Goal: Task Accomplishment & Management: Manage account settings

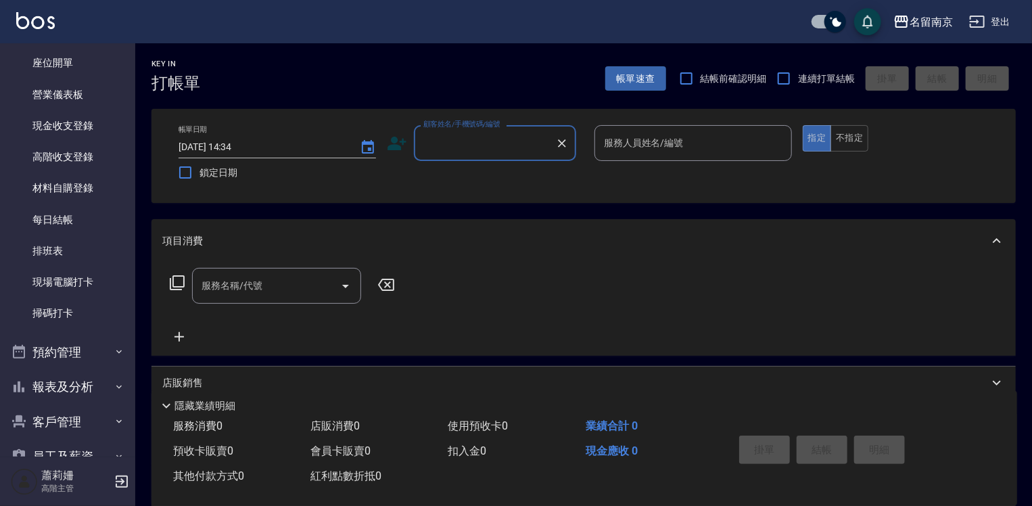
scroll to position [273, 0]
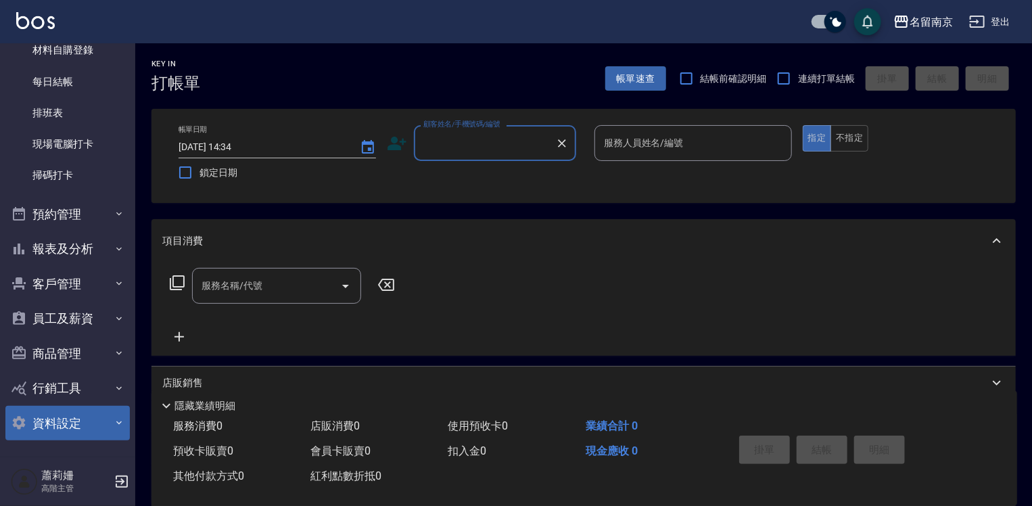
click at [84, 414] on button "資料設定" at bounding box center [67, 423] width 124 height 35
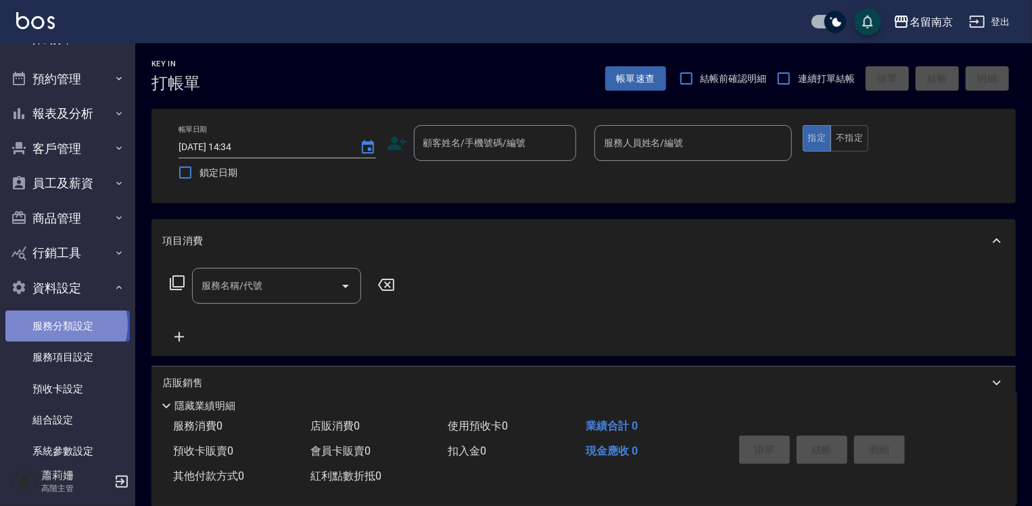
click at [65, 324] on link "服務分類設定" at bounding box center [67, 325] width 124 height 31
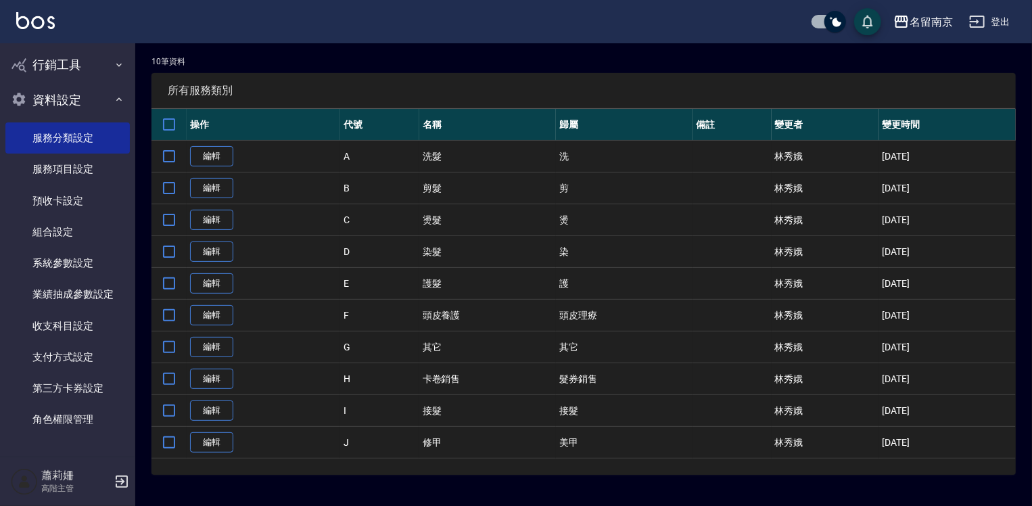
scroll to position [393, 0]
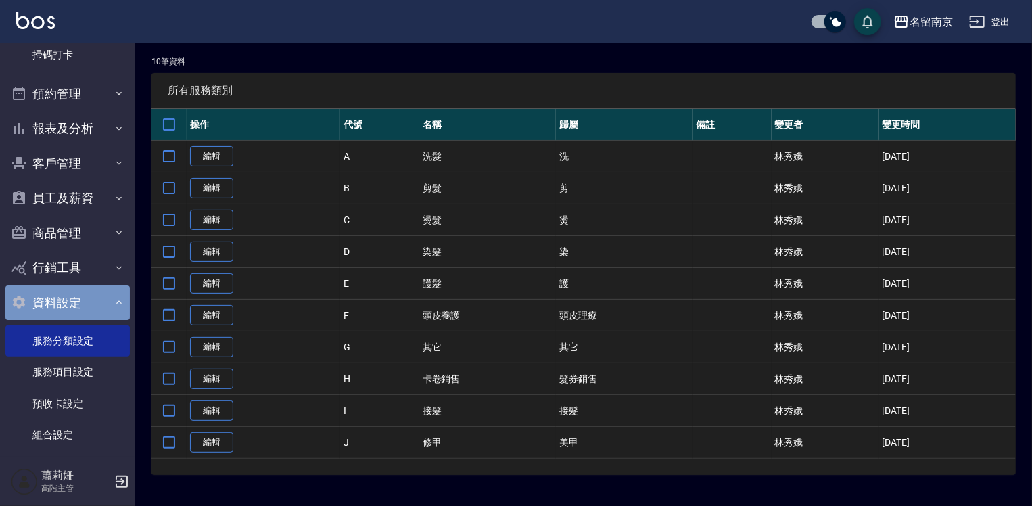
click at [76, 298] on button "資料設定" at bounding box center [67, 302] width 124 height 35
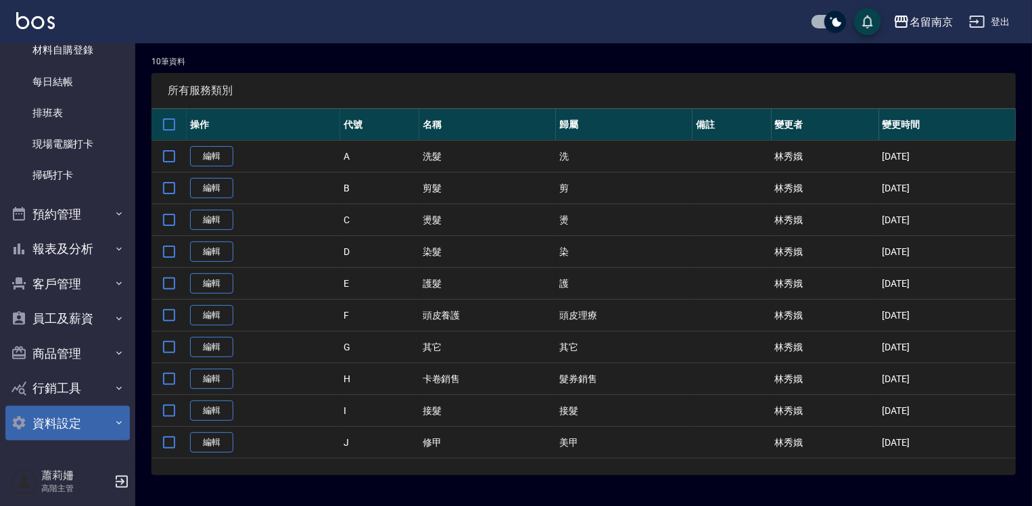
scroll to position [273, 0]
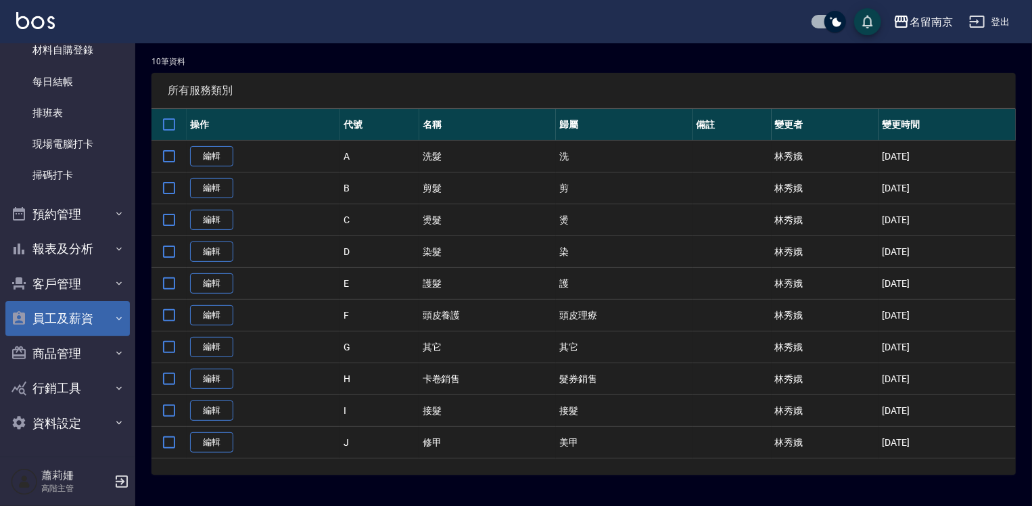
click at [71, 319] on button "員工及薪資" at bounding box center [67, 318] width 124 height 35
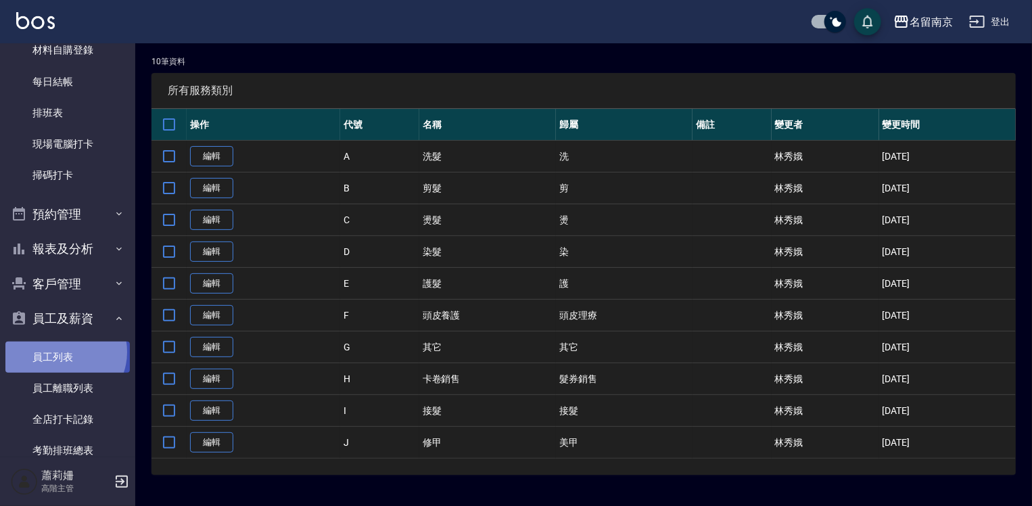
click at [64, 351] on link "員工列表" at bounding box center [67, 356] width 124 height 31
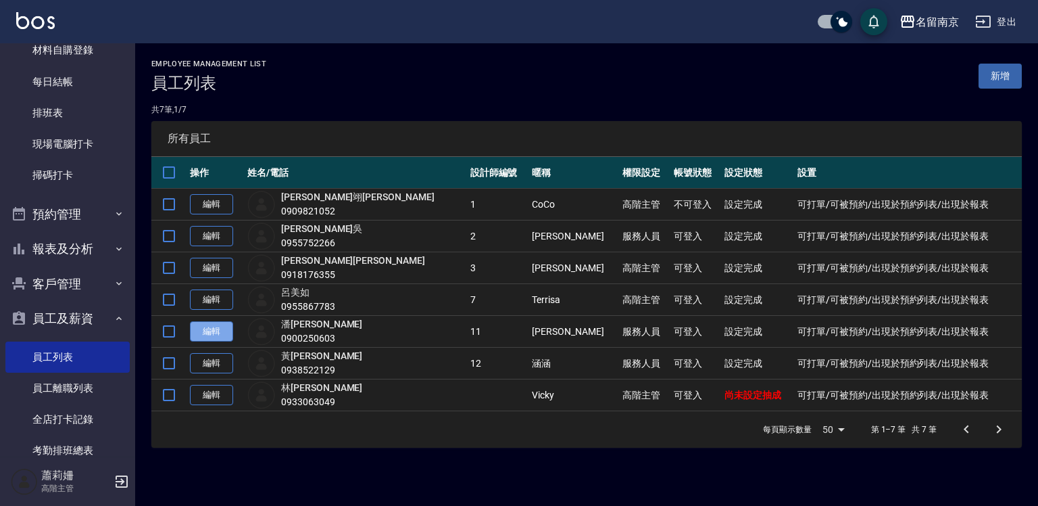
click at [211, 327] on link "編輯" at bounding box center [211, 331] width 43 height 21
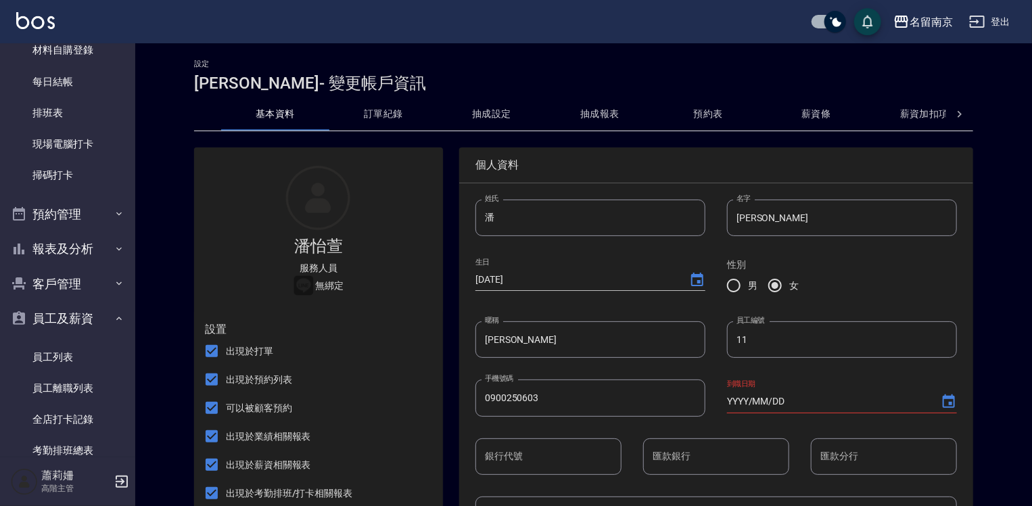
click at [475, 217] on input "潘" at bounding box center [590, 217] width 230 height 37
click at [727, 220] on input "怡萱" at bounding box center [842, 217] width 230 height 37
type input "萱"
click at [475, 224] on input "潘" at bounding box center [590, 217] width 230 height 37
click at [727, 345] on input "11" at bounding box center [842, 339] width 230 height 37
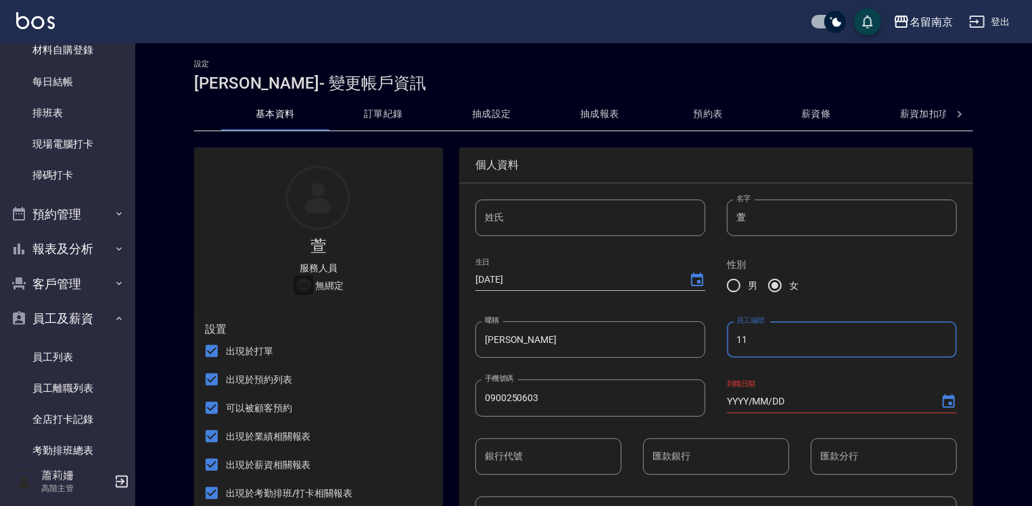
type input "1"
type input "6"
click at [475, 343] on input "潘潘" at bounding box center [590, 339] width 230 height 37
type input "潘"
type input "萱"
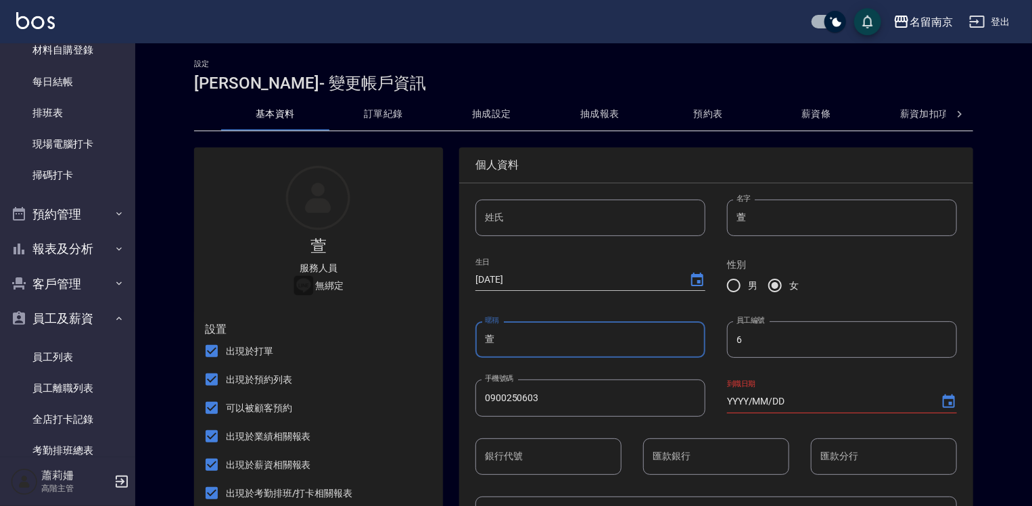
click at [475, 404] on input "0900250603" at bounding box center [590, 397] width 230 height 37
type input "3"
click at [475, 345] on input "萱" at bounding box center [590, 339] width 230 height 37
type input "軒"
click at [727, 219] on input "萱" at bounding box center [842, 217] width 230 height 37
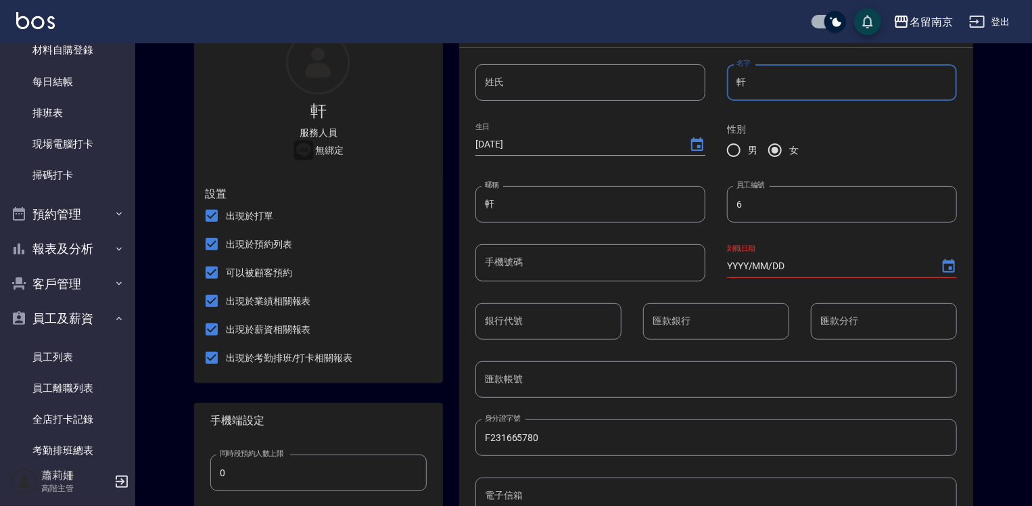
scroll to position [406, 0]
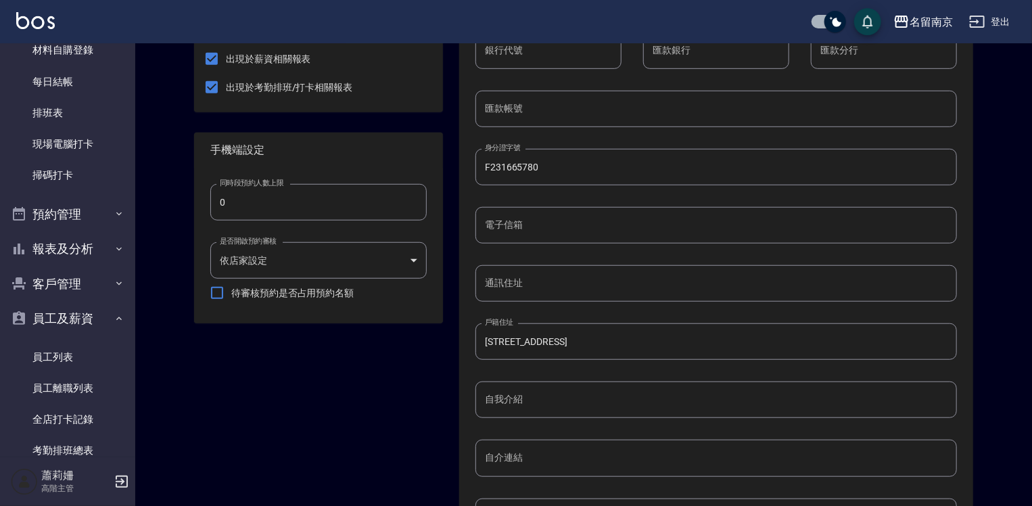
type input "軒"
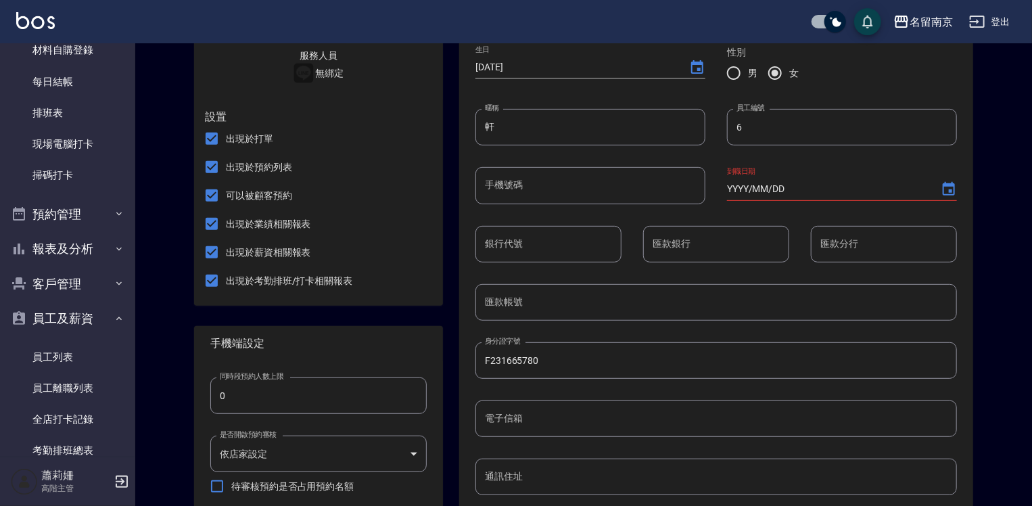
click at [454, 334] on div "身分證字號 F231665780 身分證字號" at bounding box center [705, 349] width 503 height 58
click at [475, 364] on input "F231665780" at bounding box center [715, 360] width 481 height 37
type input "F"
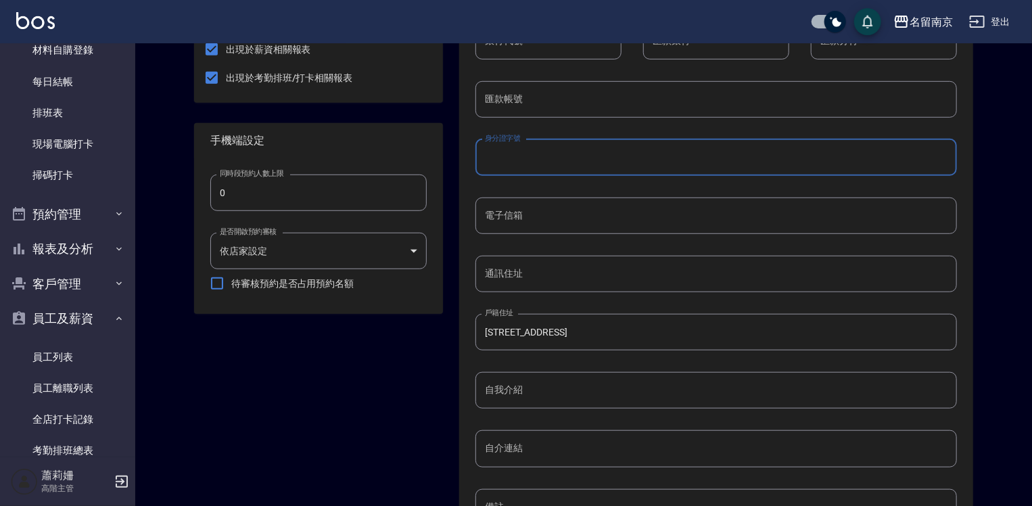
scroll to position [550, 0]
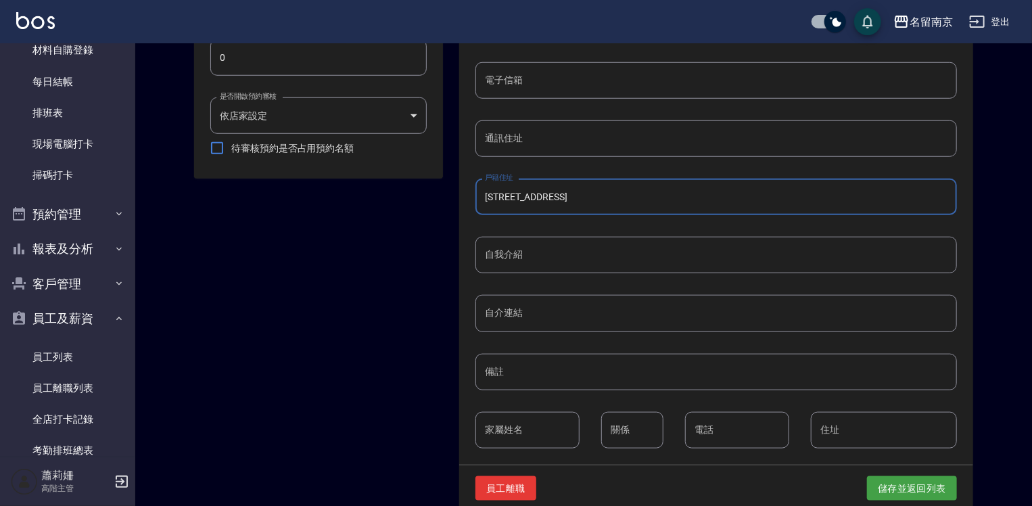
click at [475, 195] on input "新北市林口區文化一路一段201號14樓-8" at bounding box center [715, 196] width 481 height 37
type input "8"
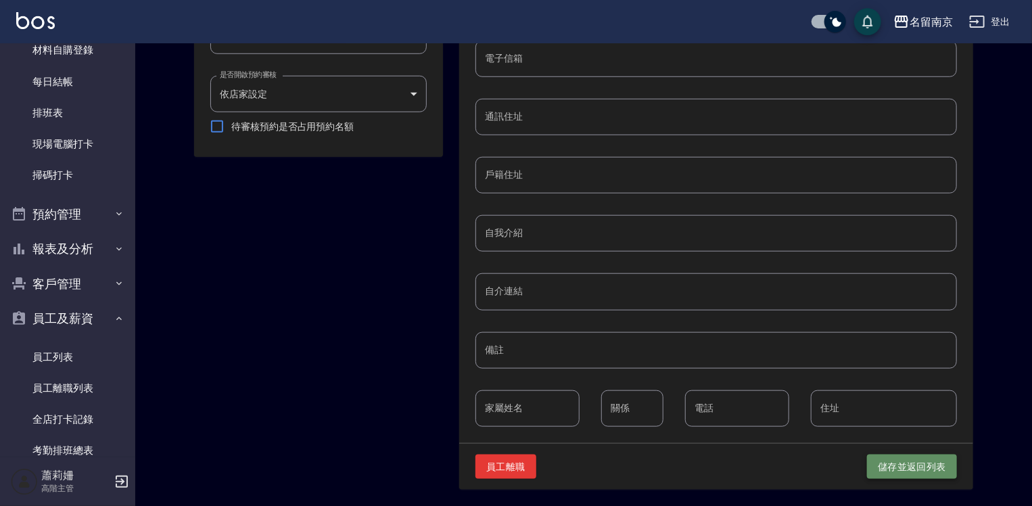
click at [944, 467] on button "儲存並返回列表" at bounding box center [912, 466] width 90 height 25
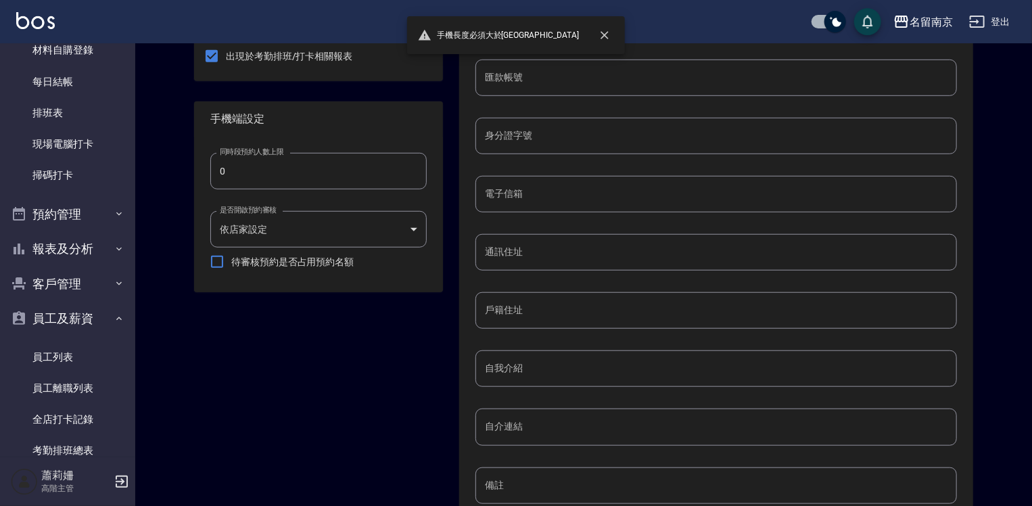
scroll to position [99, 0]
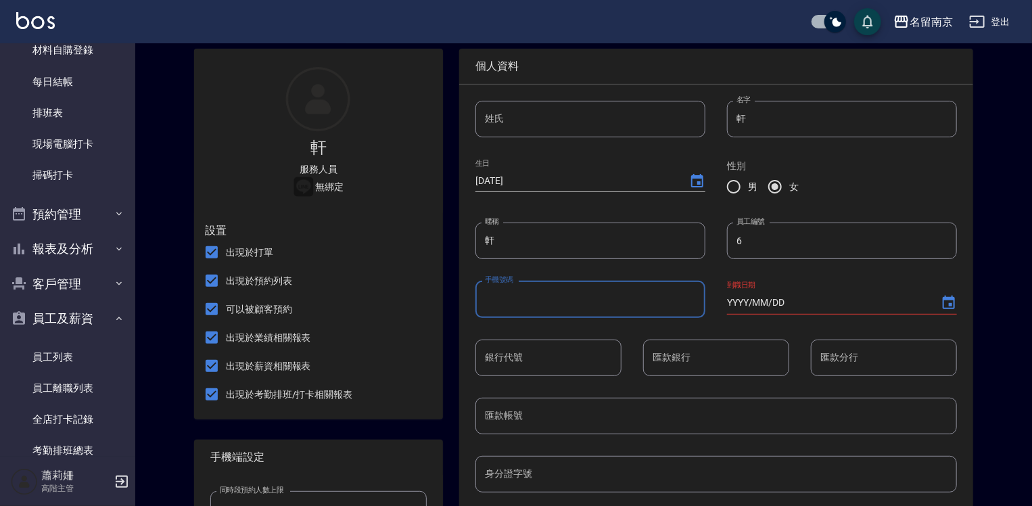
click at [552, 313] on input "手機號碼" at bounding box center [590, 299] width 230 height 37
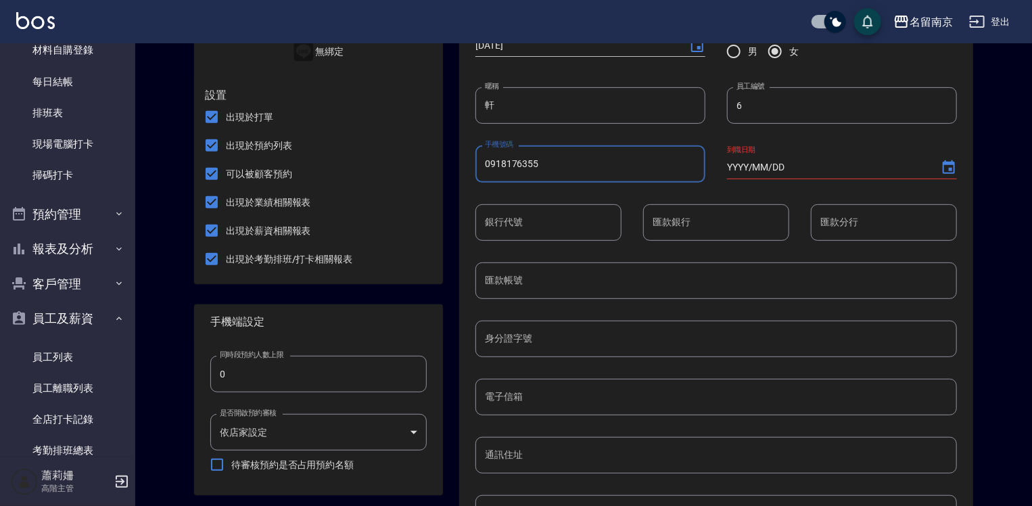
scroll to position [572, 0]
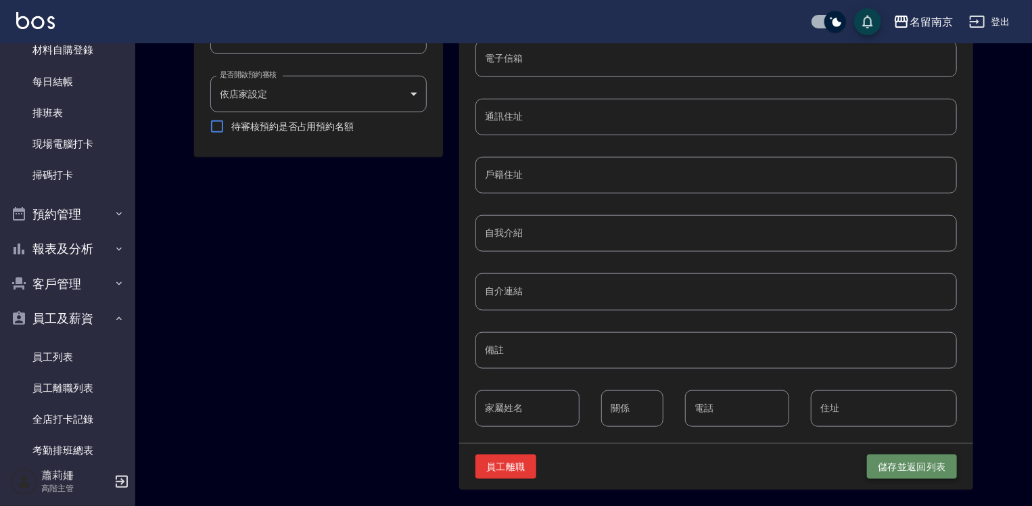
click at [936, 466] on button "儲存並返回列表" at bounding box center [912, 466] width 90 height 25
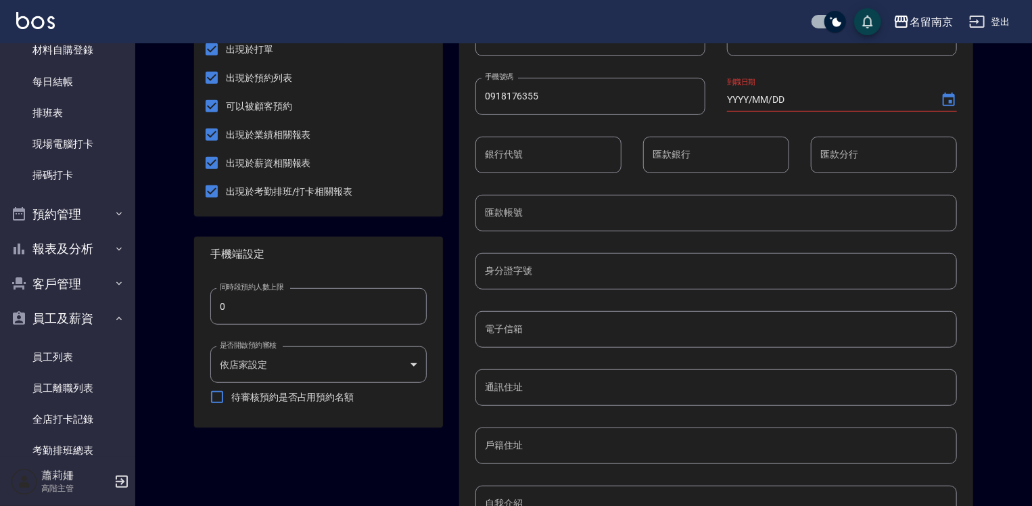
scroll to position [31, 0]
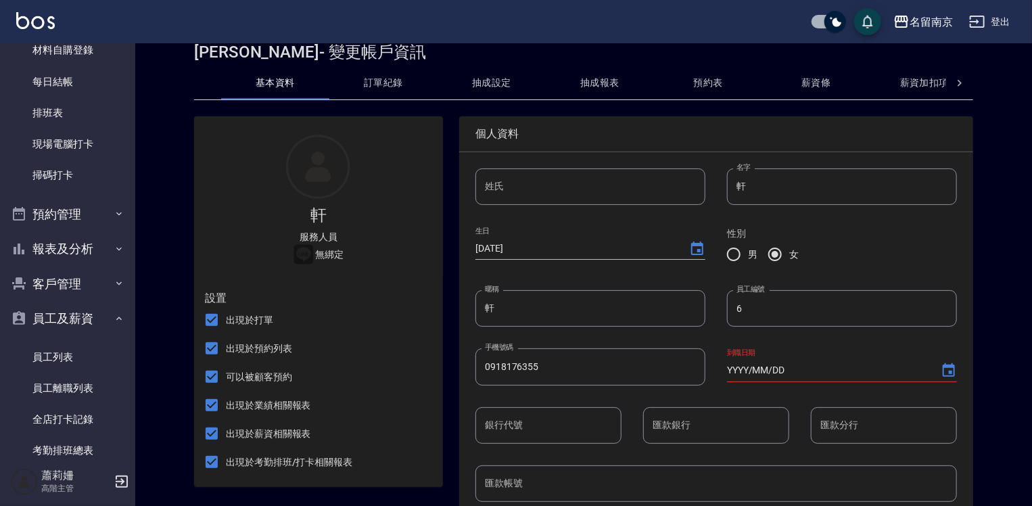
click at [475, 370] on input "0918176355" at bounding box center [590, 366] width 230 height 37
type input "5"
click at [475, 365] on input "手機號碼" at bounding box center [590, 366] width 230 height 37
click at [475, 370] on input "手機號碼" at bounding box center [590, 366] width 230 height 37
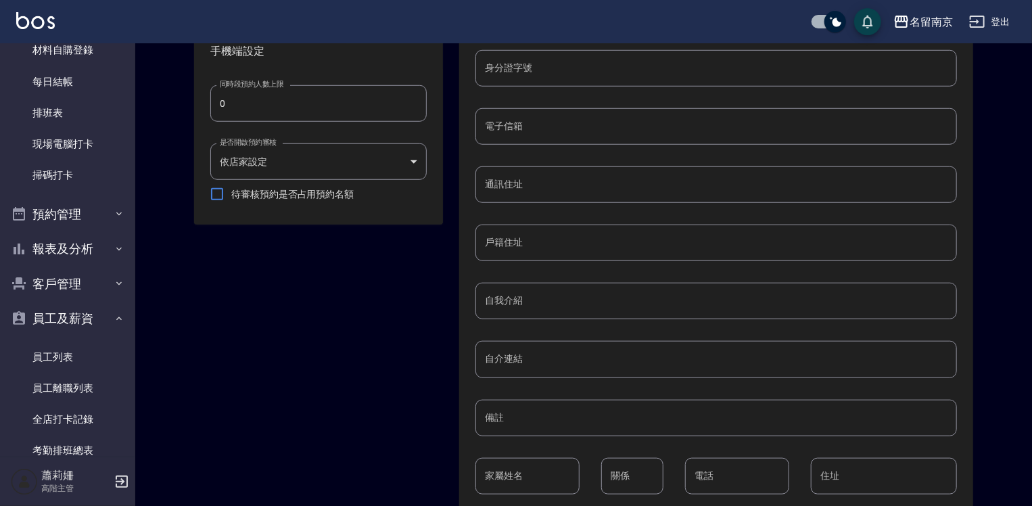
scroll to position [572, 0]
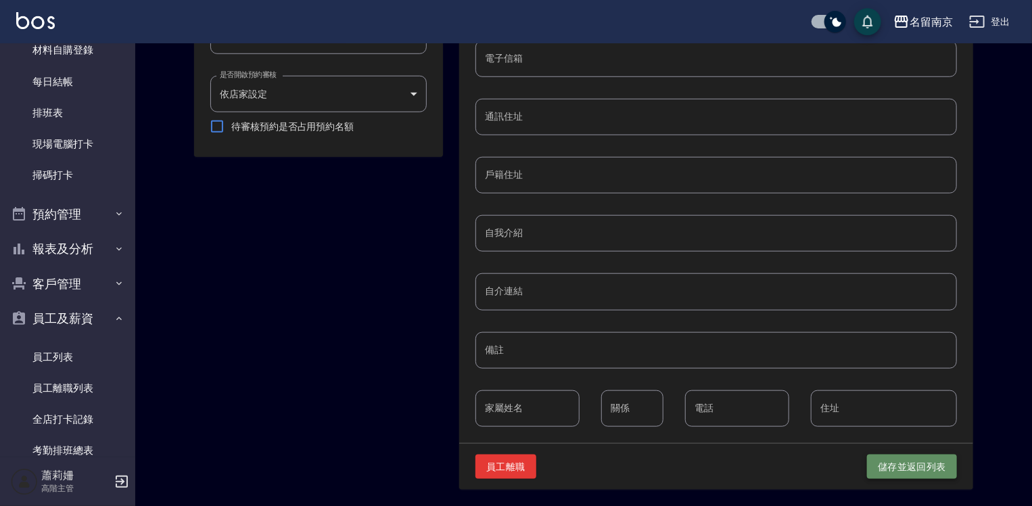
click at [894, 465] on button "儲存並返回列表" at bounding box center [912, 466] width 90 height 25
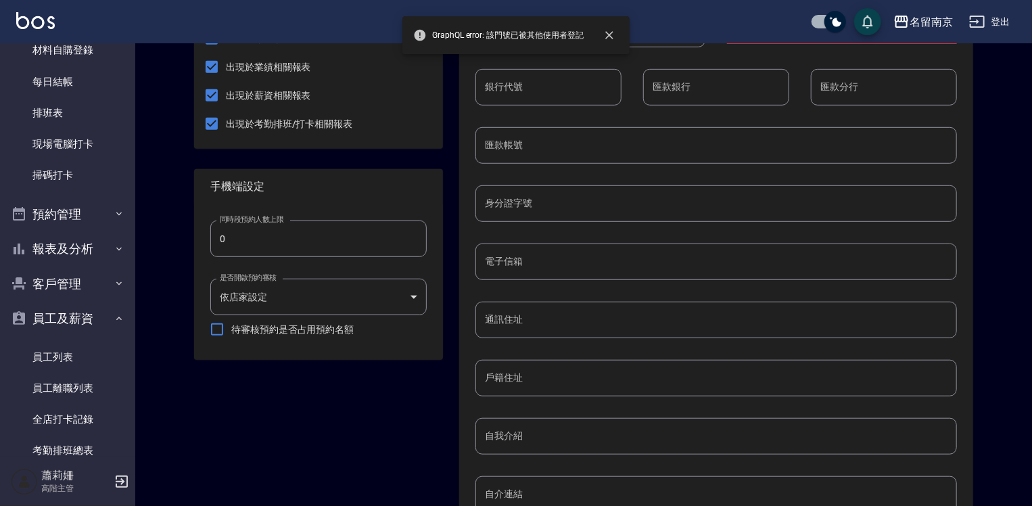
scroll to position [99, 0]
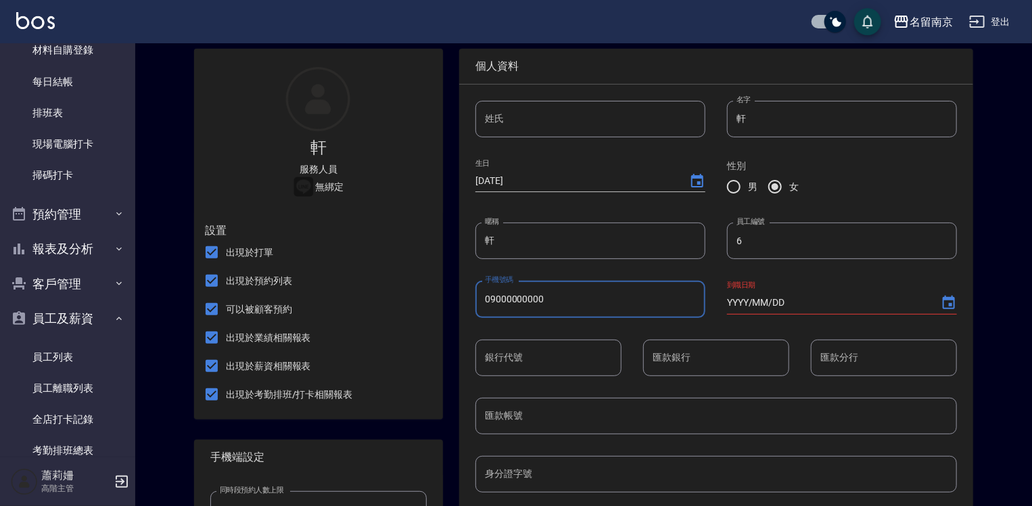
click at [514, 281] on input "09000000000" at bounding box center [590, 299] width 230 height 37
click at [519, 293] on input "09000000000" at bounding box center [590, 299] width 230 height 37
click at [475, 299] on input "09000000000" at bounding box center [590, 299] width 230 height 37
click at [475, 300] on input "09000000000" at bounding box center [590, 299] width 230 height 37
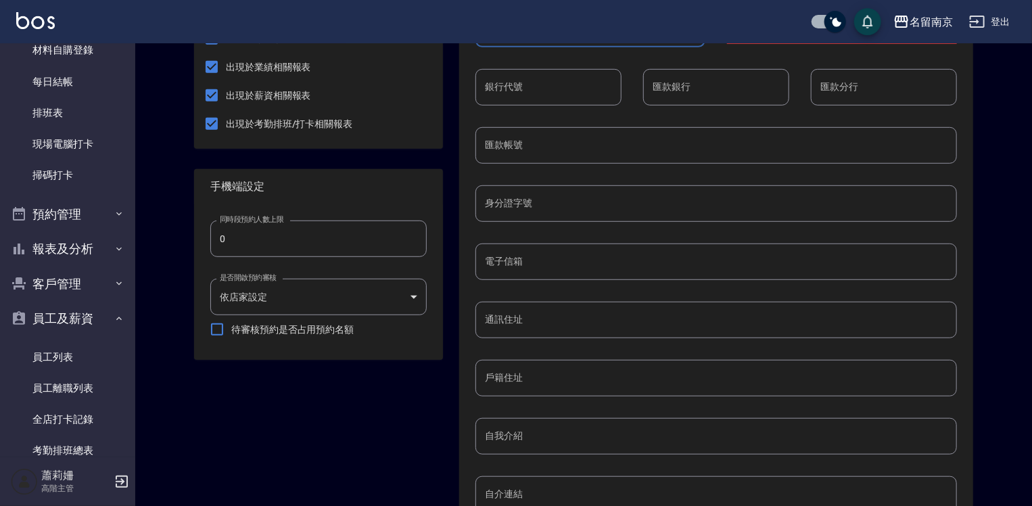
scroll to position [572, 0]
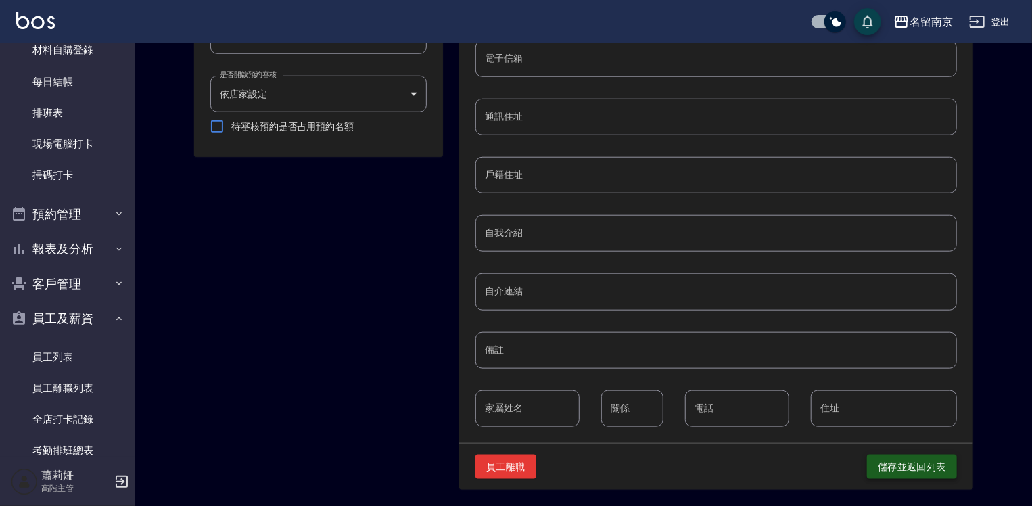
type input "0967388409"
click at [922, 468] on button "儲存並返回列表" at bounding box center [912, 466] width 90 height 25
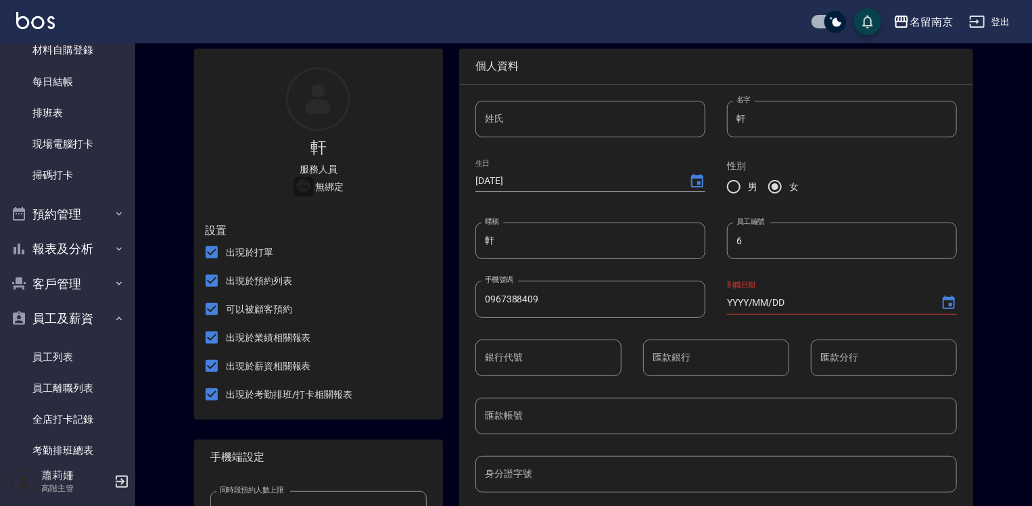
scroll to position [0, 0]
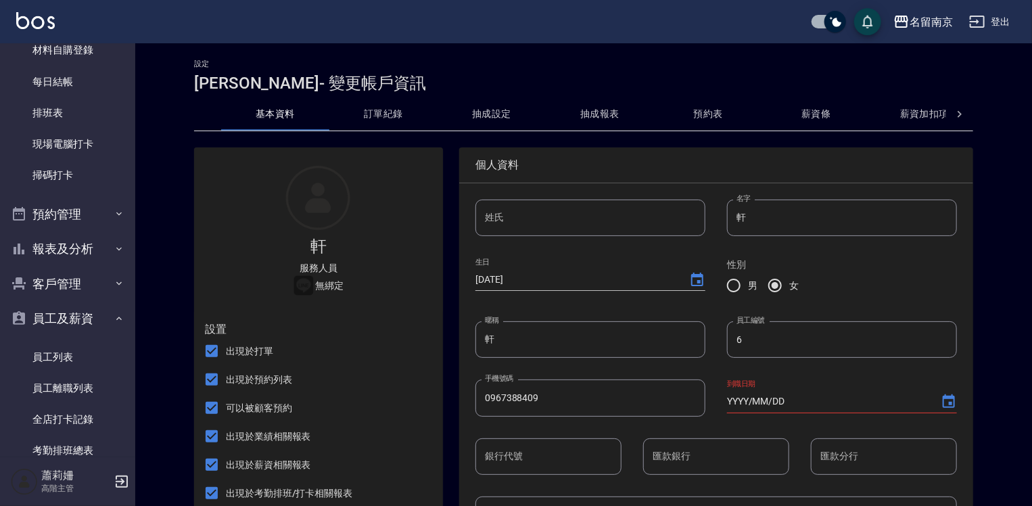
click at [727, 402] on input "YYYY/MM/DD" at bounding box center [827, 401] width 200 height 22
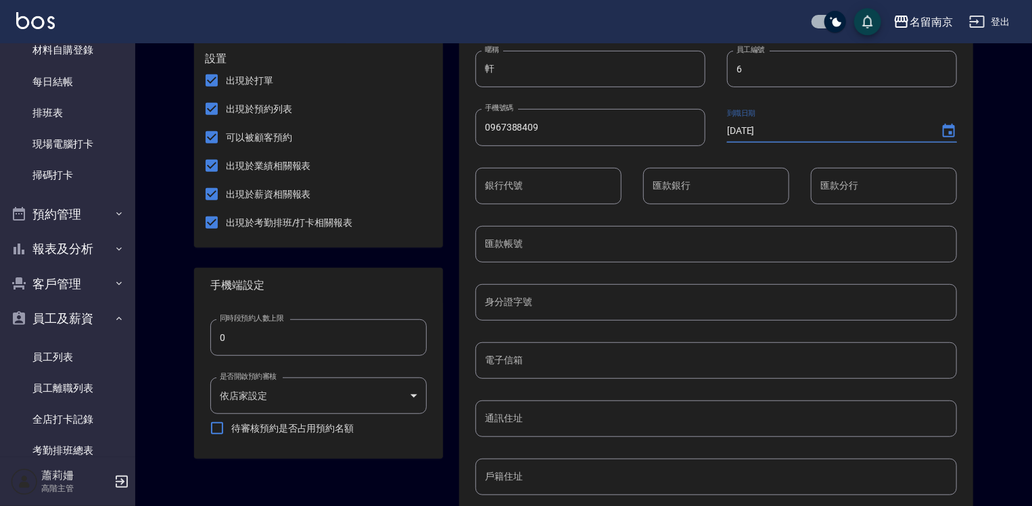
scroll to position [541, 0]
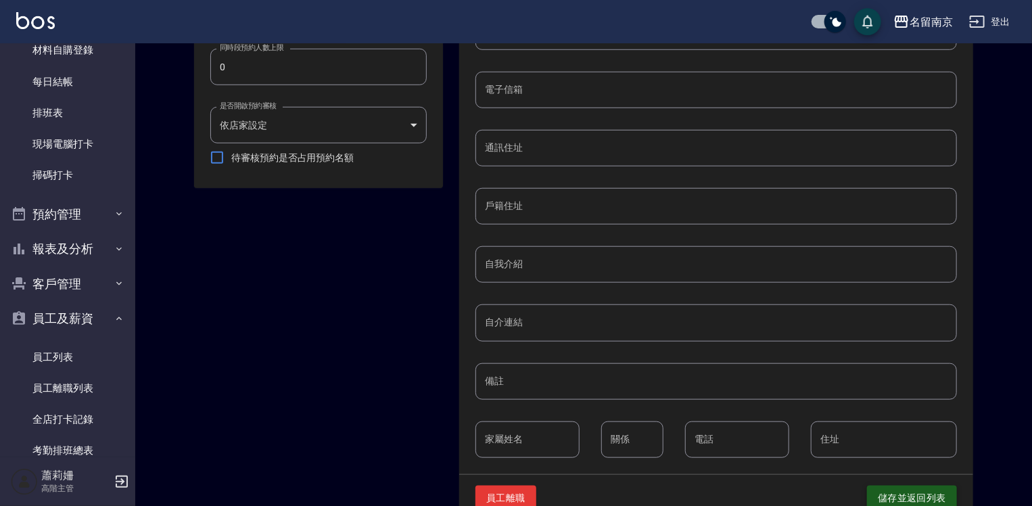
type input "[DATE]"
click at [924, 500] on button "儲存並返回列表" at bounding box center [912, 497] width 90 height 25
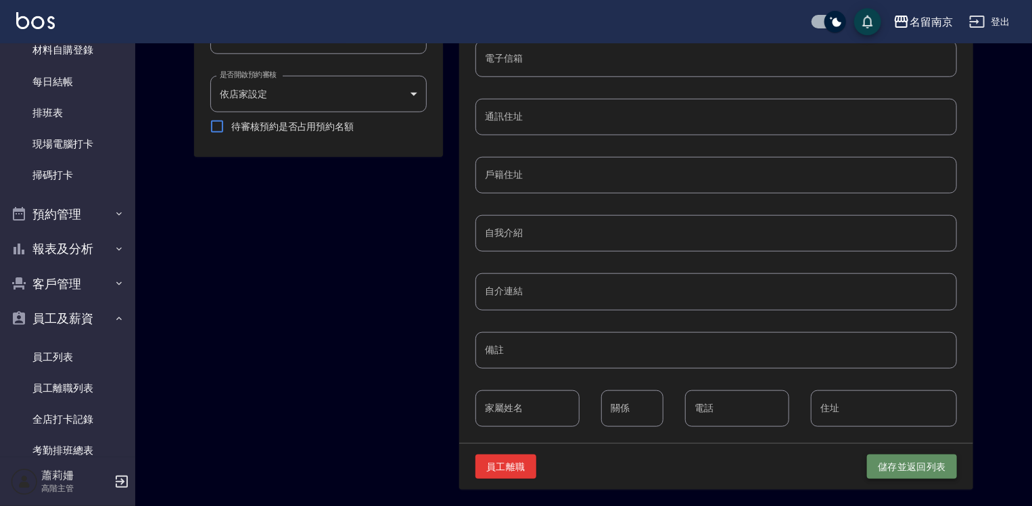
click at [879, 460] on button "儲存並返回列表" at bounding box center [912, 466] width 90 height 25
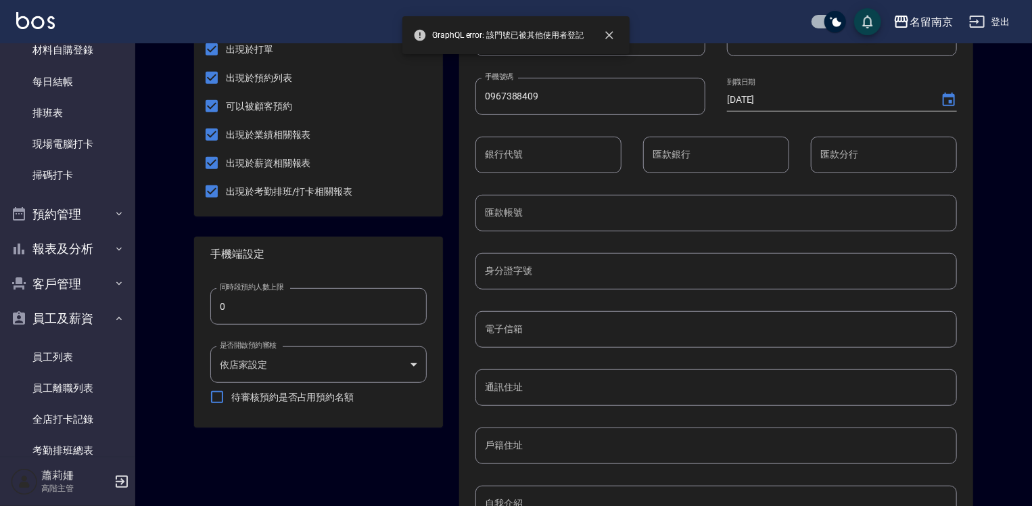
scroll to position [99, 0]
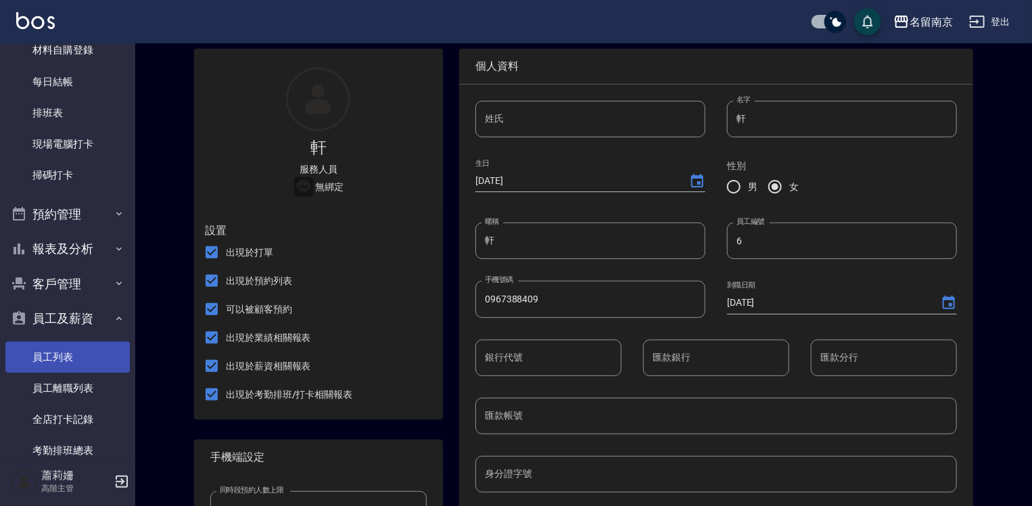
click at [92, 351] on link "員工列表" at bounding box center [67, 356] width 124 height 31
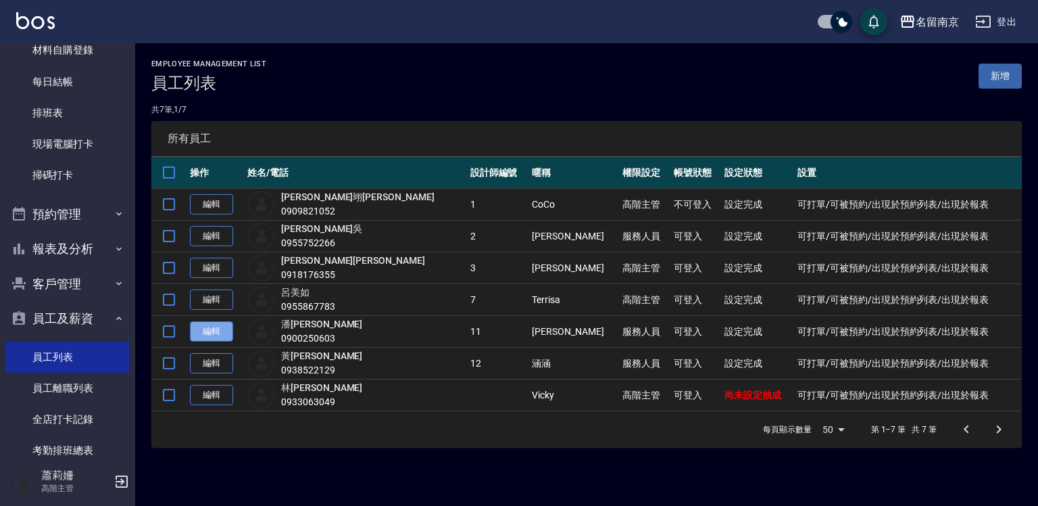
click at [219, 329] on link "編輯" at bounding box center [211, 331] width 43 height 21
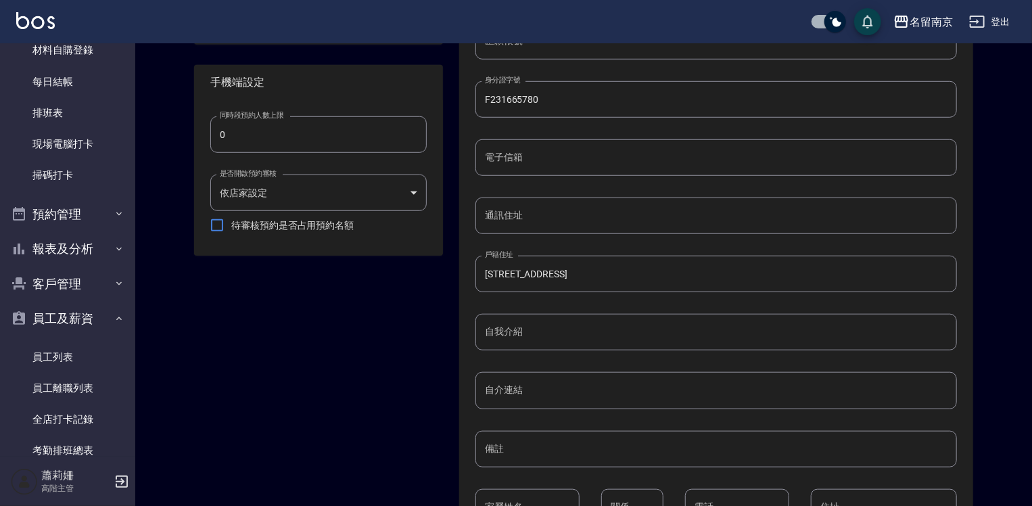
scroll to position [572, 0]
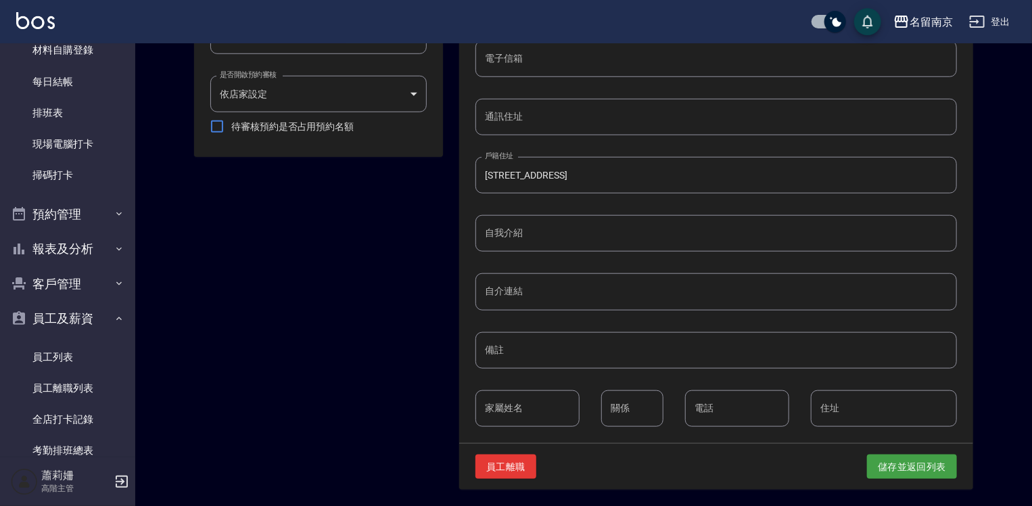
click at [210, 355] on div "潘怡萱 服務人員 無綁定 設置 出現於打單 出現於預約列表 可以被顧客預約 出現於業績相關報表 出現於薪資相關報表 出現於考勤排班/打卡相關報表 手機端設定…" at bounding box center [310, 24] width 265 height 930
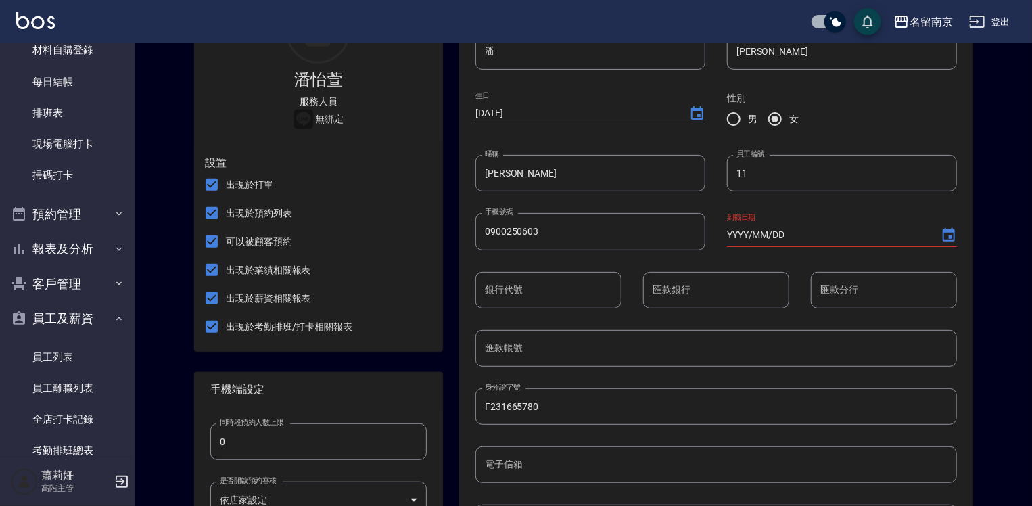
scroll to position [0, 0]
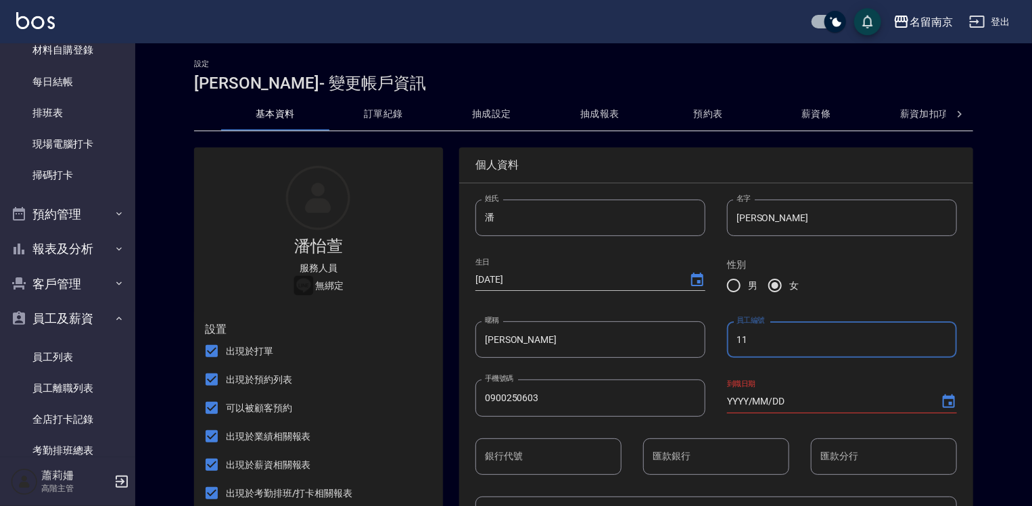
click at [727, 335] on input "11" at bounding box center [842, 339] width 230 height 37
type input "1"
type input "6"
click at [727, 214] on input "怡萱" at bounding box center [842, 217] width 230 height 37
click at [727, 219] on input "怡萱" at bounding box center [842, 217] width 230 height 37
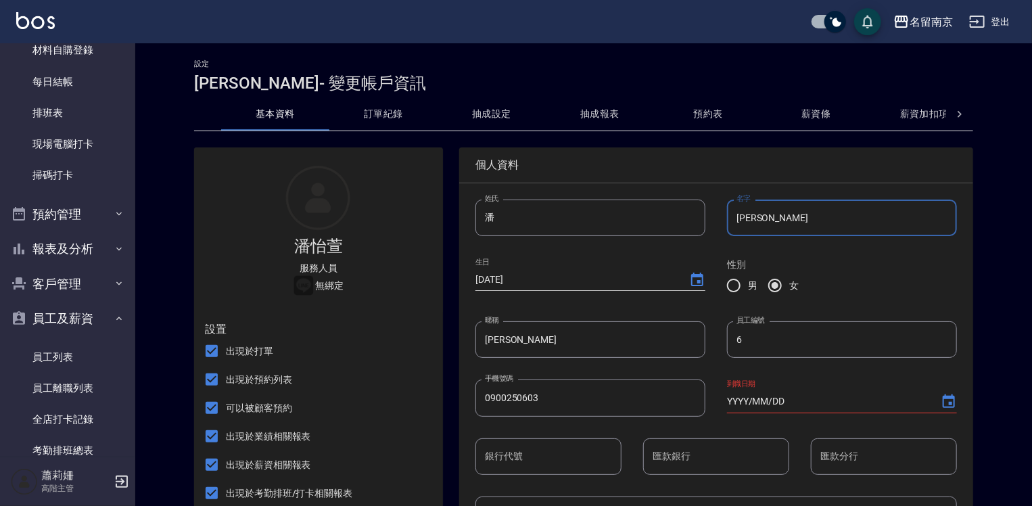
type input "萱"
type input "0"
type input "軒"
click at [475, 345] on input "潘潘" at bounding box center [590, 339] width 230 height 37
type input "潘"
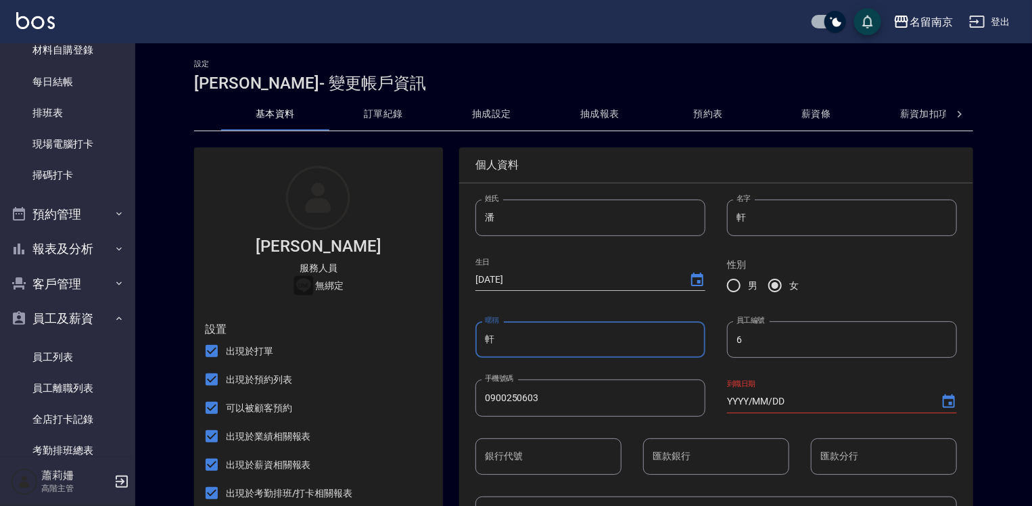
type input "軒"
click at [475, 224] on input "潘" at bounding box center [590, 217] width 230 height 37
type input "軒"
click at [475, 224] on input "軒" at bounding box center [590, 217] width 230 height 37
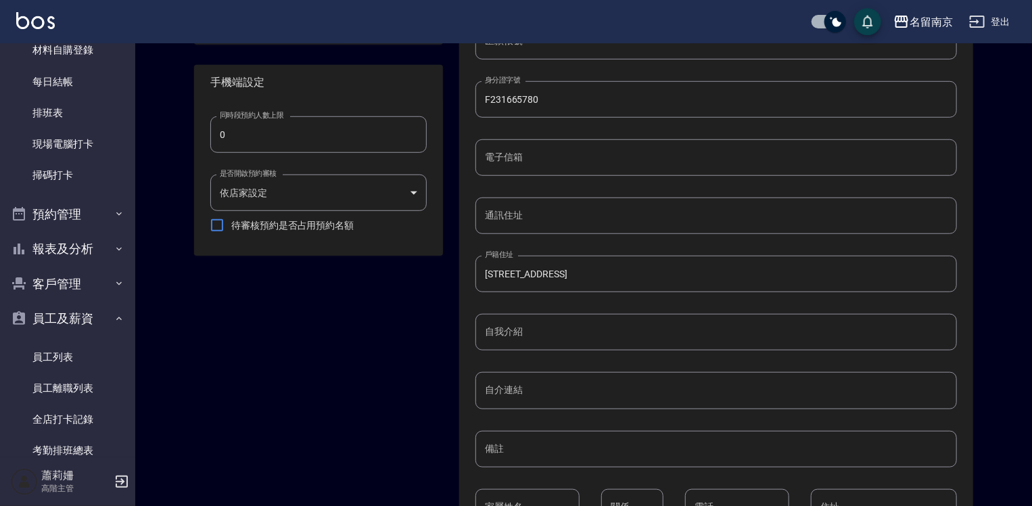
scroll to position [541, 0]
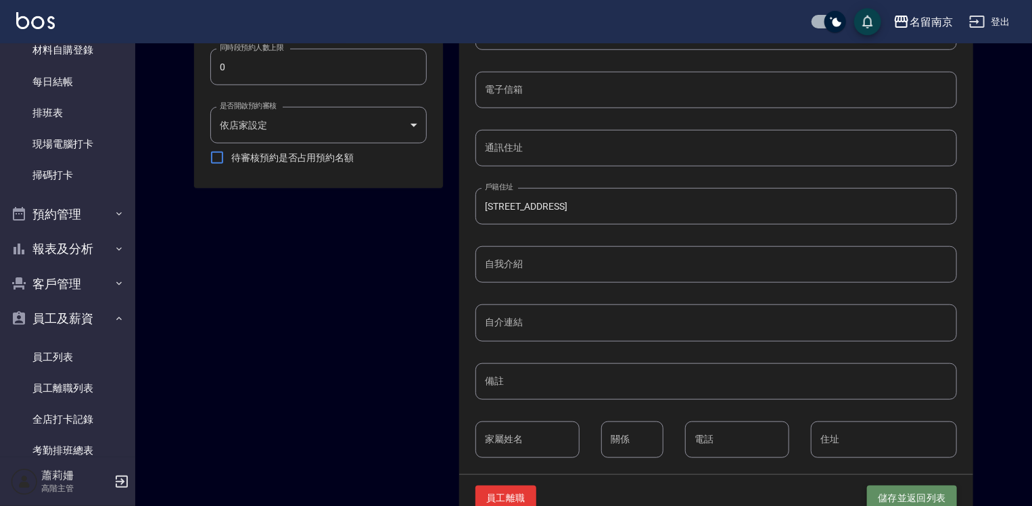
click at [894, 489] on button "儲存並返回列表" at bounding box center [912, 497] width 90 height 25
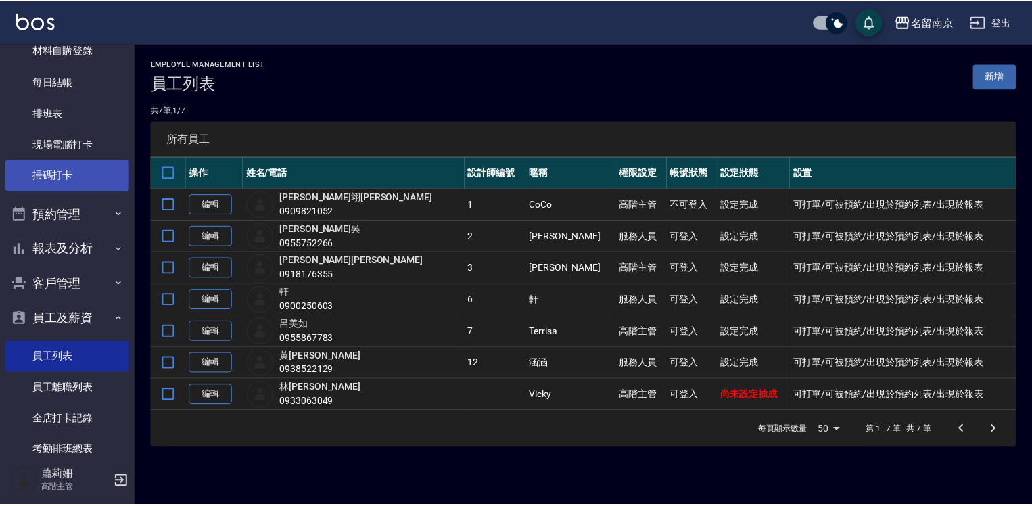
scroll to position [3, 0]
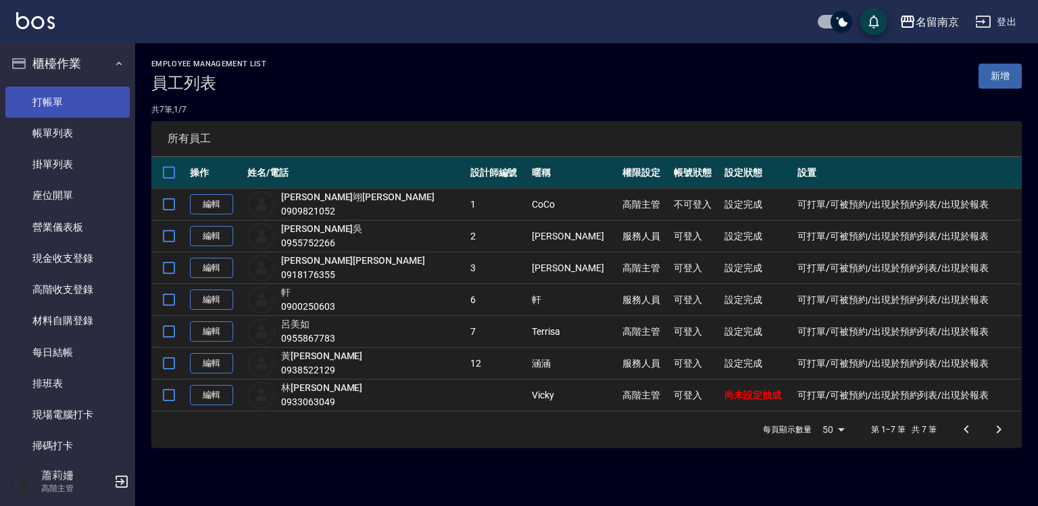
click at [87, 103] on link "打帳單" at bounding box center [67, 102] width 124 height 31
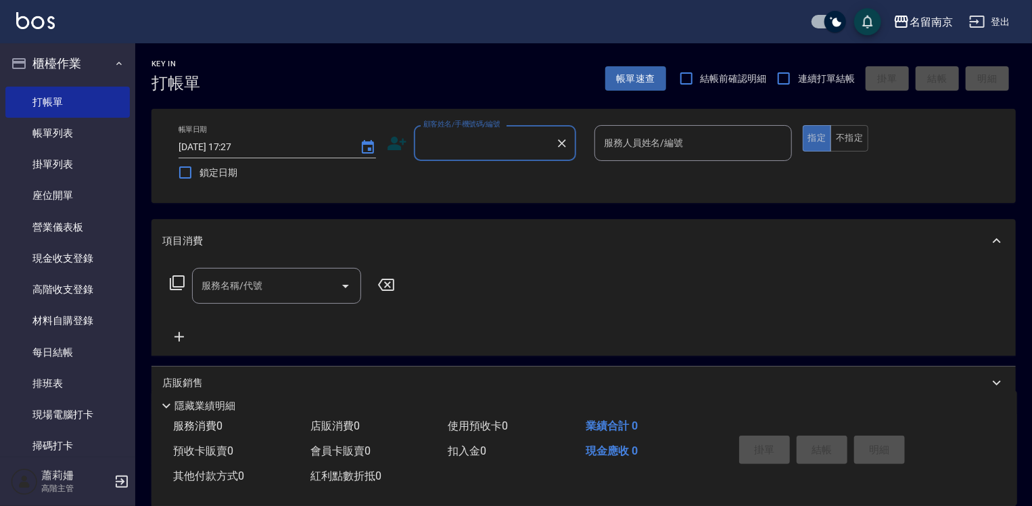
click at [494, 142] on input "顧客姓名/手機號碼/編號" at bounding box center [485, 143] width 130 height 24
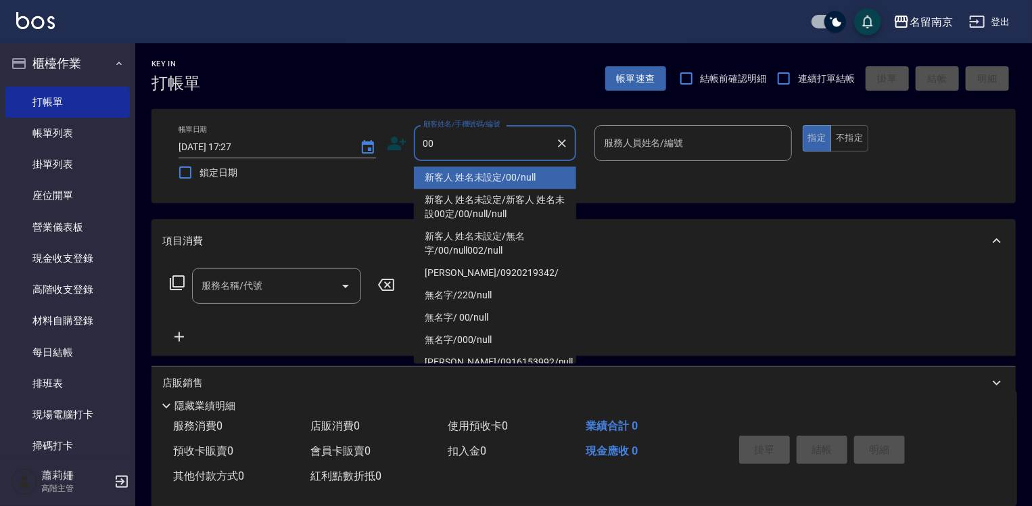
type input "新客人 姓名未設定/00/null"
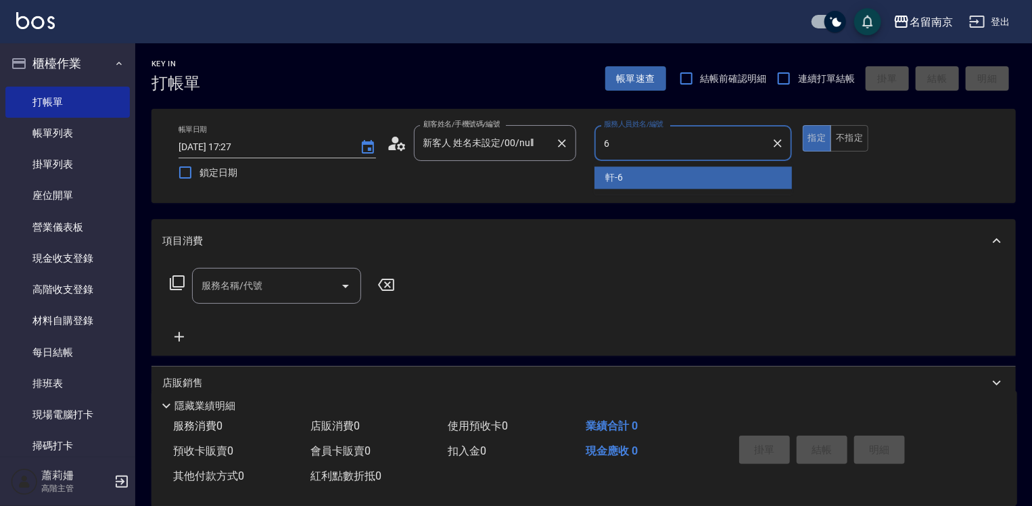
type input "軒-6"
type button "true"
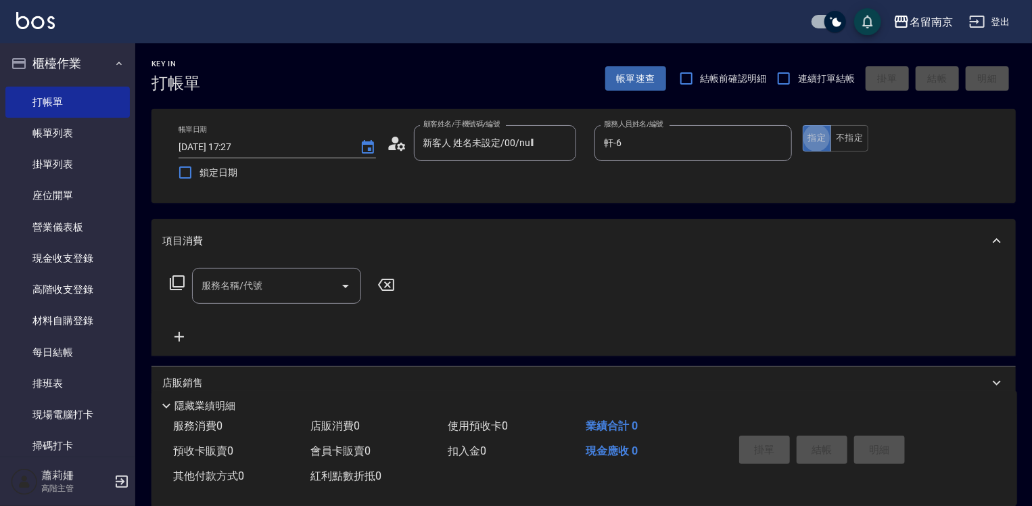
drag, startPoint x: 223, startPoint y: 278, endPoint x: 237, endPoint y: 276, distance: 14.3
click at [235, 277] on div "服務名稱/代號 服務名稱/代號" at bounding box center [276, 286] width 169 height 36
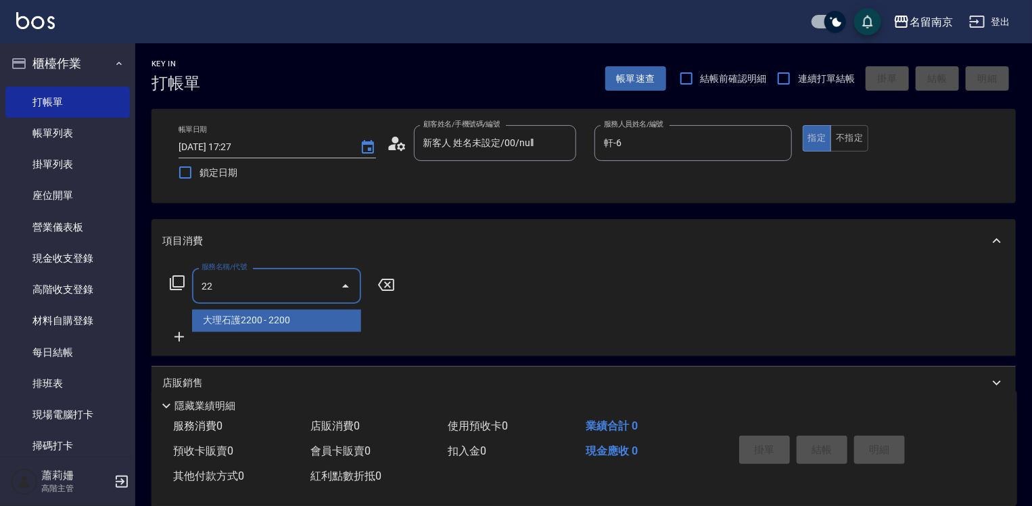
type input "22"
click at [175, 283] on icon at bounding box center [177, 282] width 16 height 16
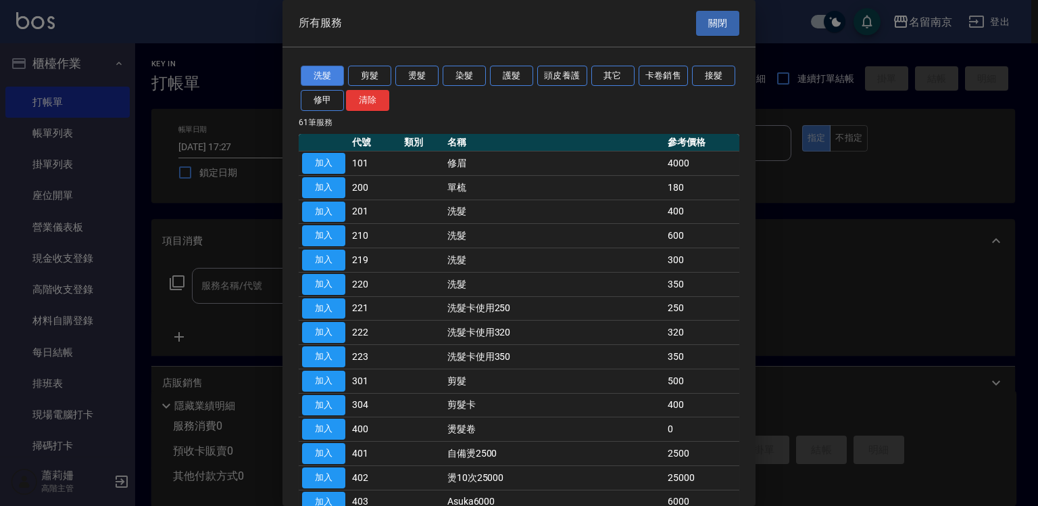
drag, startPoint x: 334, startPoint y: 66, endPoint x: 330, endPoint y: 73, distance: 7.9
click at [331, 73] on div "洗髮 剪髮 燙髮 染髮 護髮 頭皮養護 其它 卡卷銷售 接髮 修甲 清除" at bounding box center [519, 89] width 441 height 50
click at [330, 73] on button "洗髮" at bounding box center [322, 76] width 43 height 21
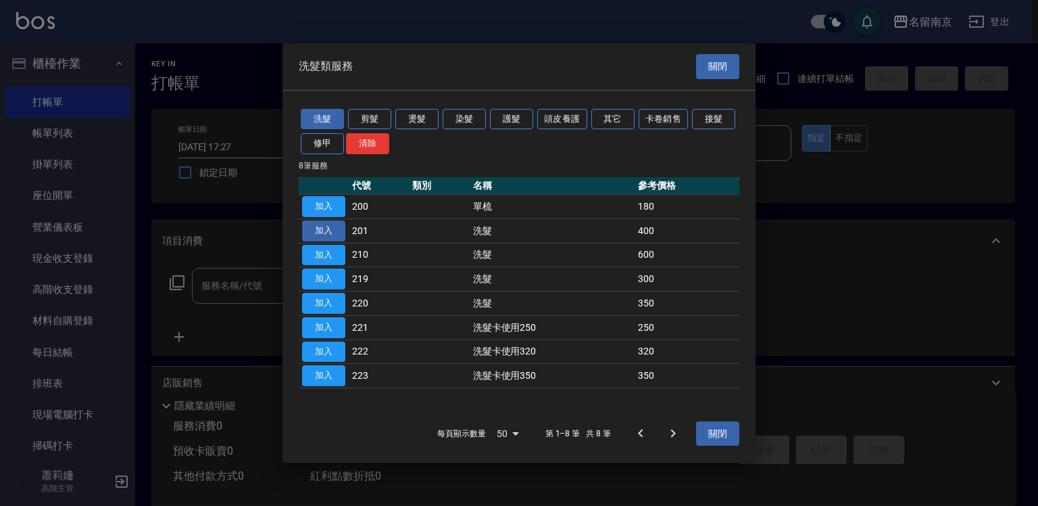
click at [318, 226] on button "加入" at bounding box center [323, 230] width 43 height 21
type input "洗髮(201)"
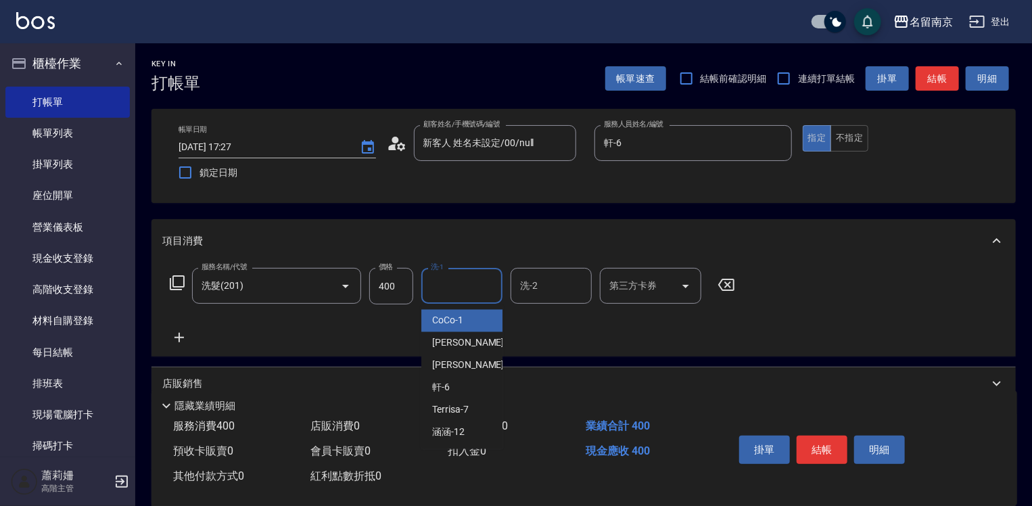
click at [454, 288] on input "洗-1" at bounding box center [461, 286] width 69 height 24
type input "軒-6"
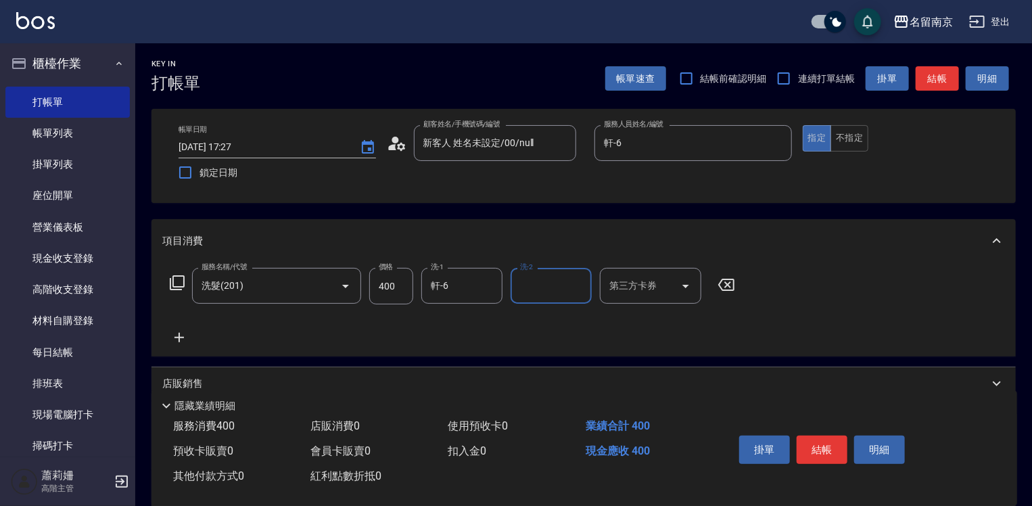
click at [400, 294] on input "400" at bounding box center [391, 286] width 44 height 37
type input "430"
click at [815, 445] on button "結帳" at bounding box center [821, 449] width 51 height 28
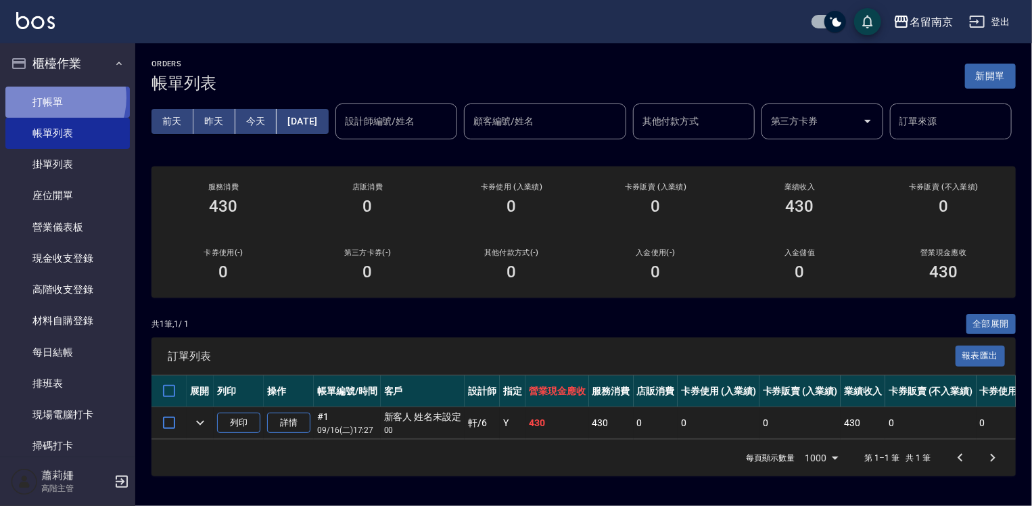
click at [49, 97] on link "打帳單" at bounding box center [67, 102] width 124 height 31
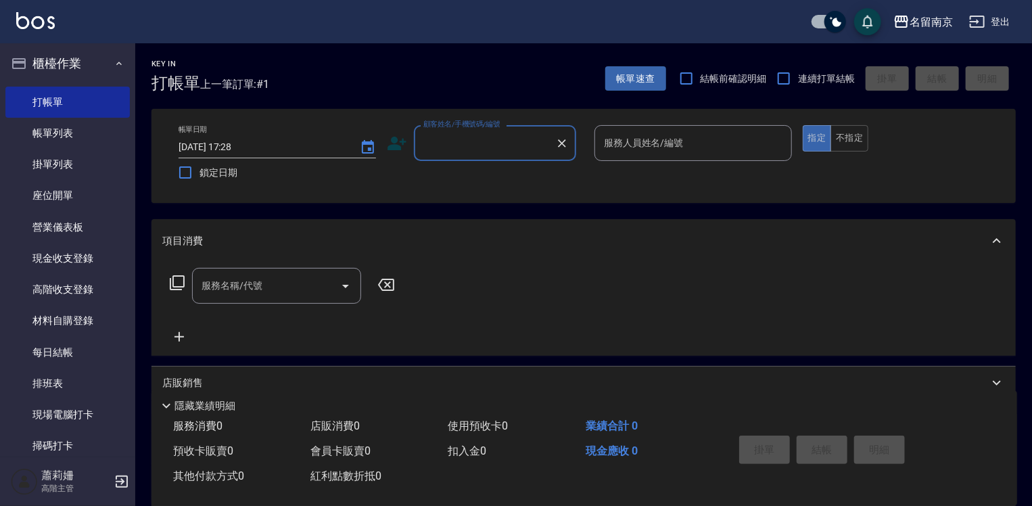
click at [437, 139] on input "顧客姓名/手機號碼/編號" at bounding box center [485, 143] width 130 height 24
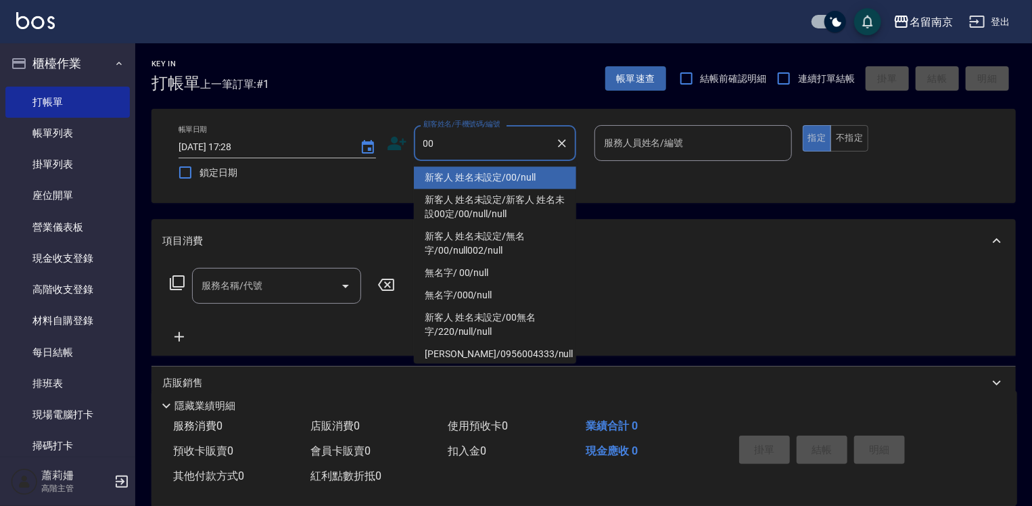
type input "新客人 姓名未設定/00/null"
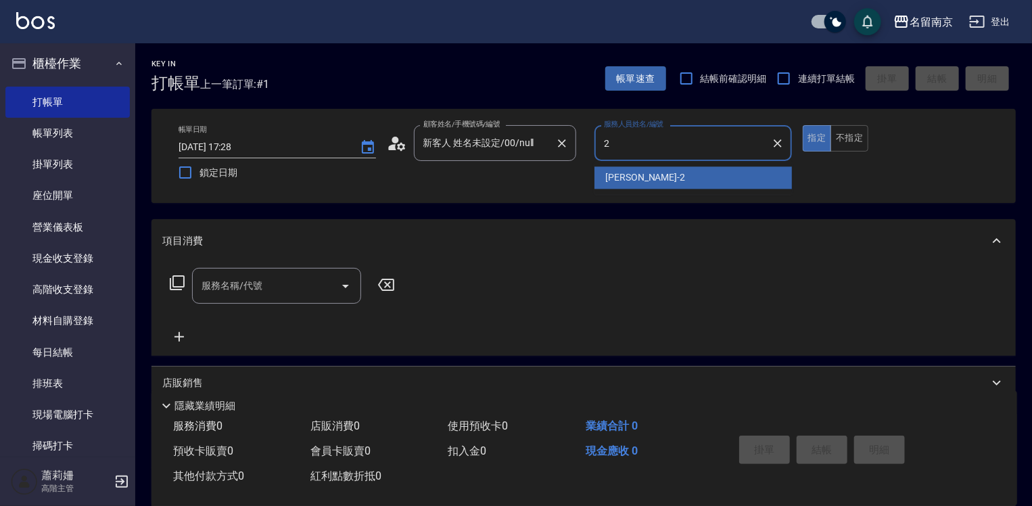
type input "Jenny-2"
type button "true"
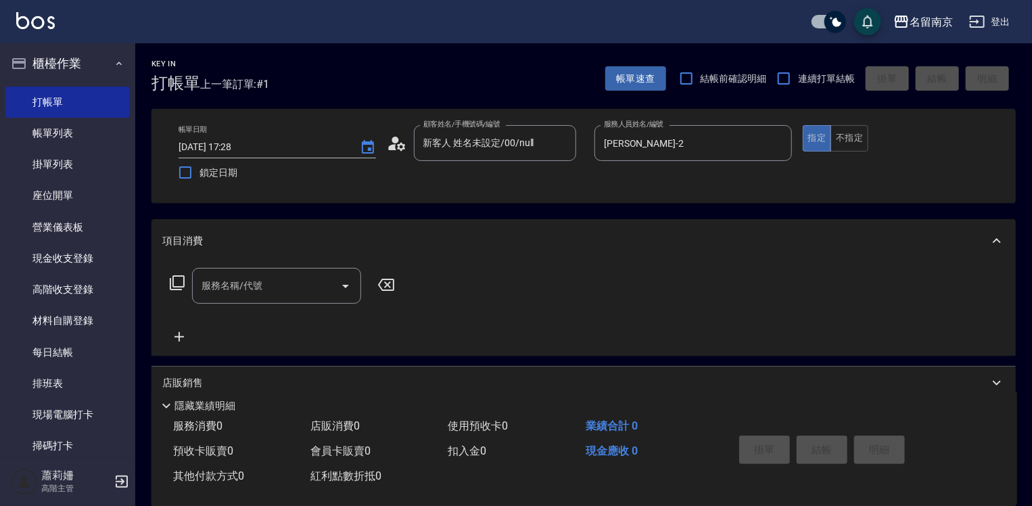
click at [175, 276] on icon at bounding box center [177, 282] width 15 height 15
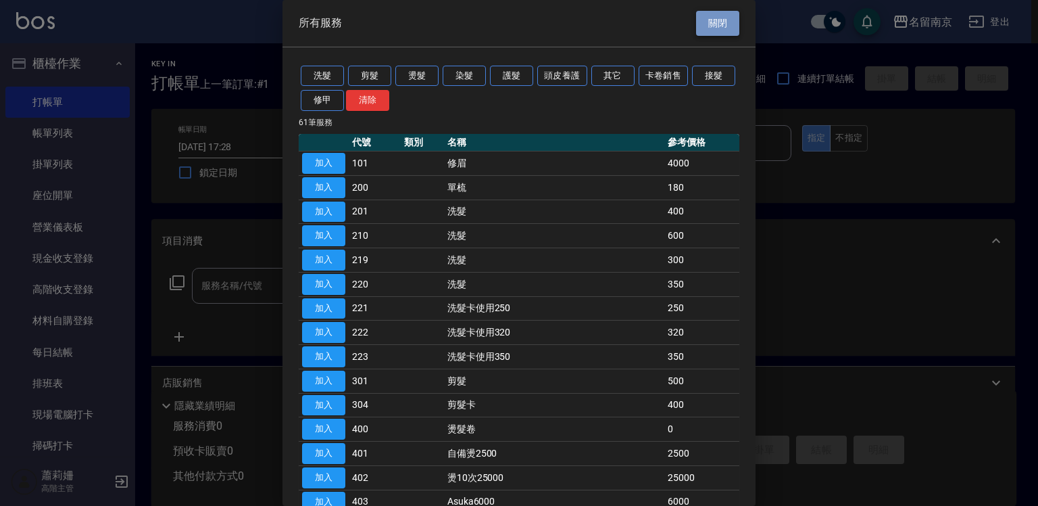
click at [708, 17] on button "關閉" at bounding box center [717, 23] width 43 height 25
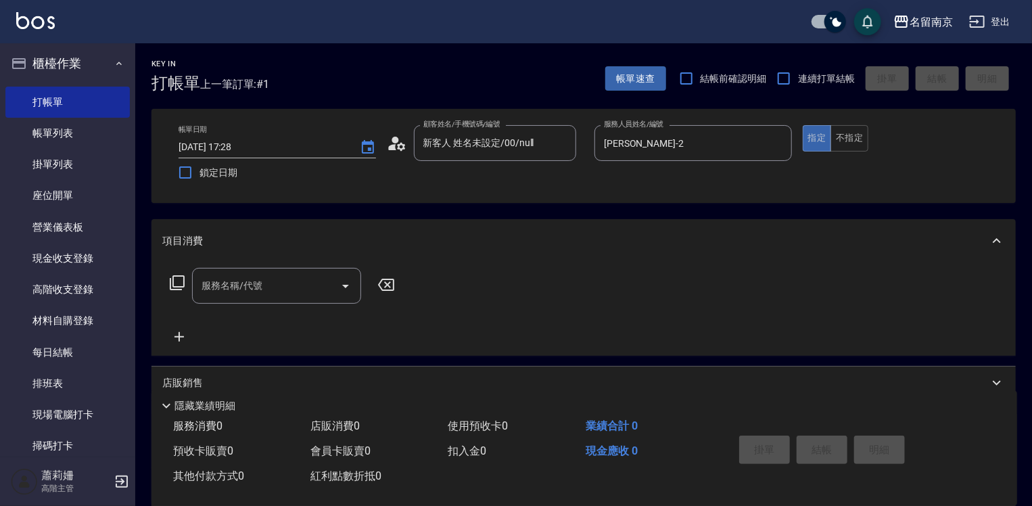
click at [307, 289] on input "服務名稱/代號" at bounding box center [266, 286] width 137 height 24
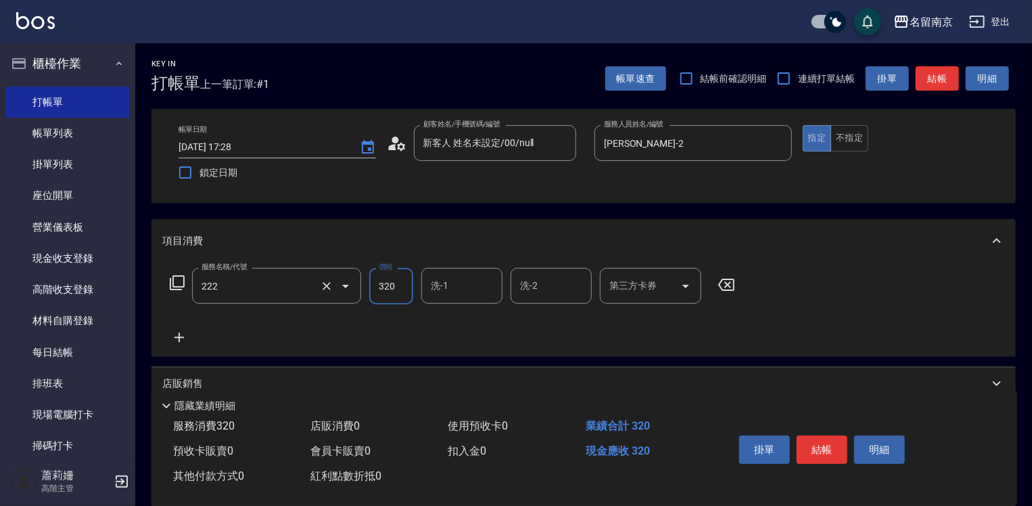
type input "洗髮卡使用320(222)"
type input "350"
type input "Jenny-2"
click at [649, 295] on input "第三方卡券" at bounding box center [640, 286] width 69 height 24
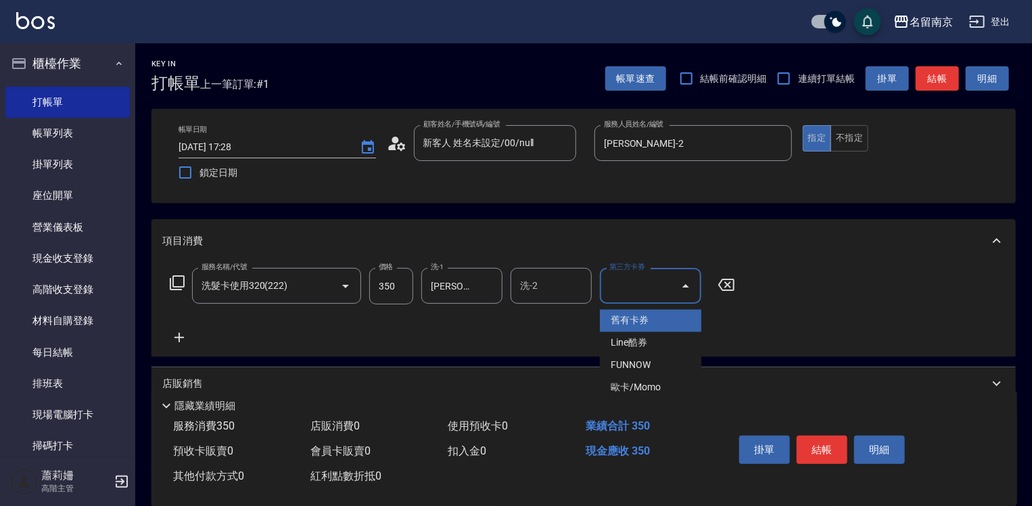
click at [653, 319] on span "舊有卡券" at bounding box center [650, 321] width 101 height 22
type input "舊有卡券"
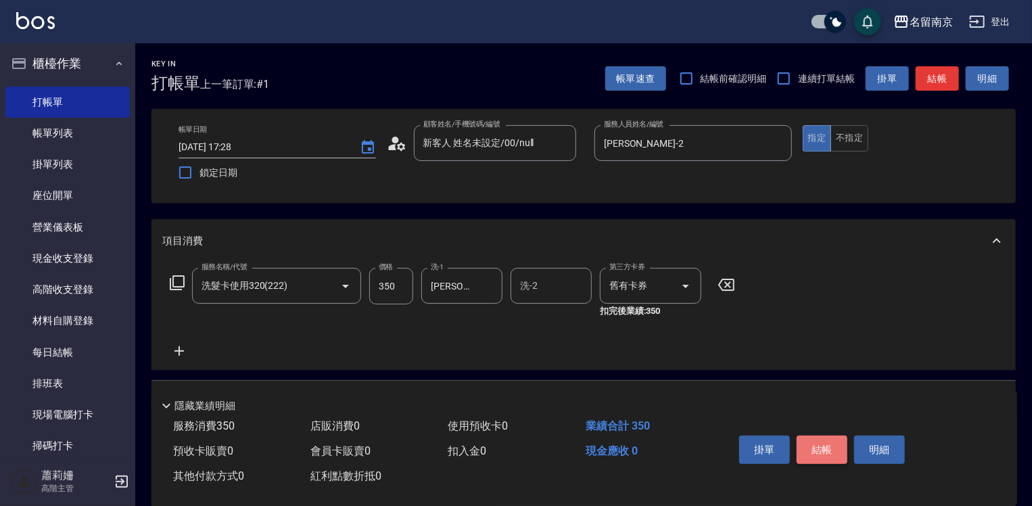
click at [843, 443] on button "結帳" at bounding box center [821, 449] width 51 height 28
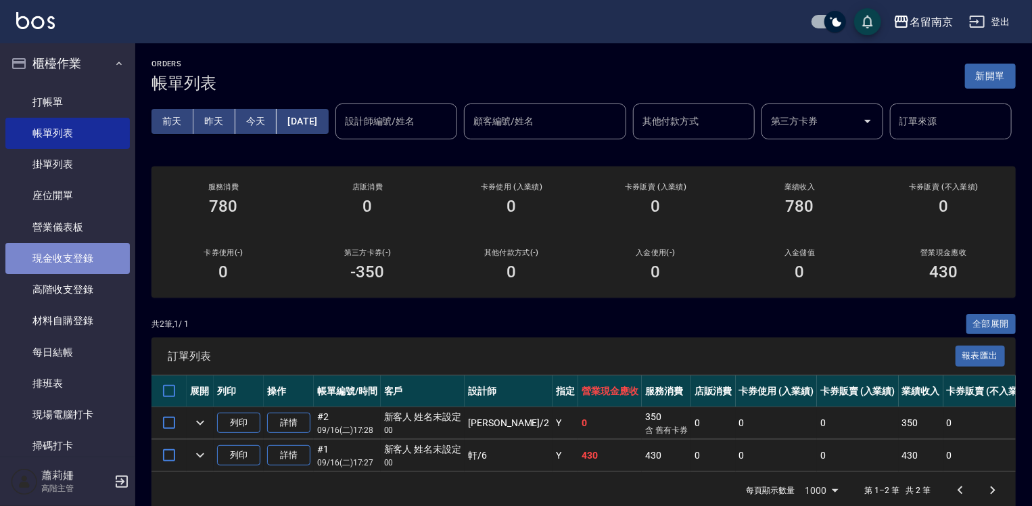
click at [103, 248] on link "現金收支登錄" at bounding box center [67, 258] width 124 height 31
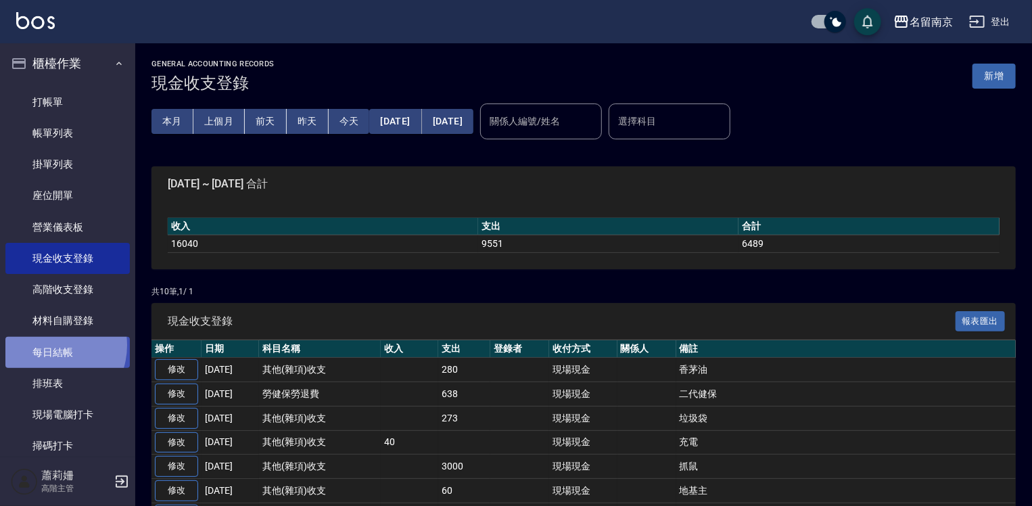
click at [49, 345] on link "每日結帳" at bounding box center [67, 352] width 124 height 31
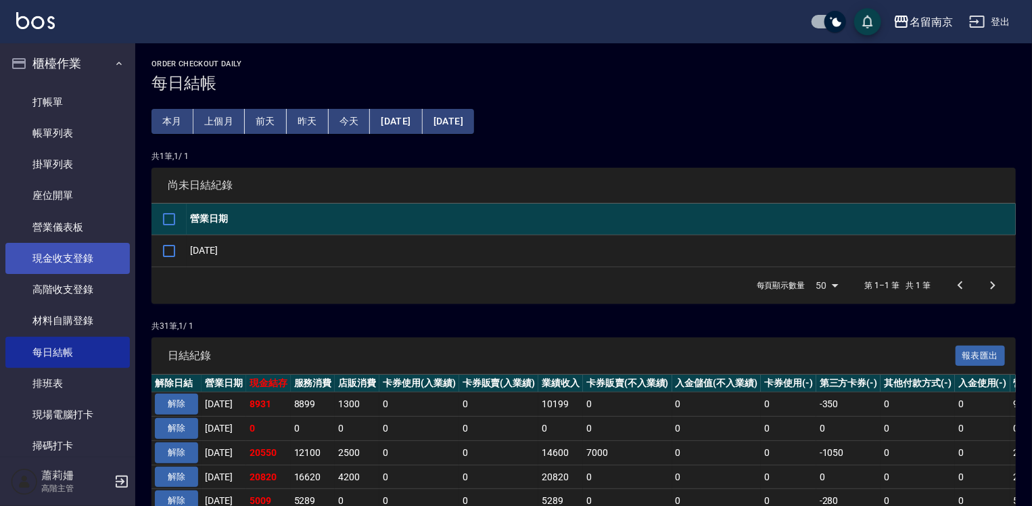
click at [67, 253] on link "現金收支登錄" at bounding box center [67, 258] width 124 height 31
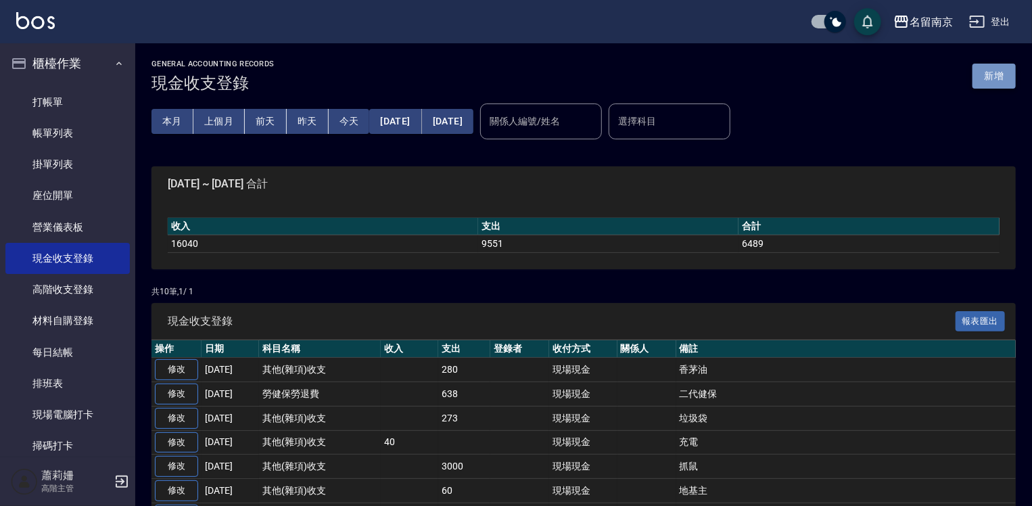
click at [987, 69] on button "新增" at bounding box center [993, 76] width 43 height 25
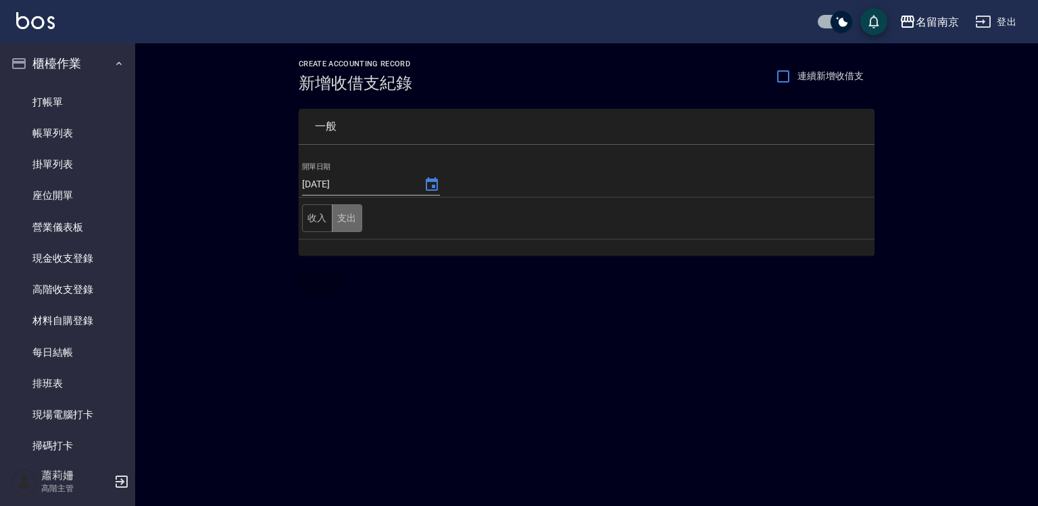
click at [343, 218] on button "支出" at bounding box center [347, 218] width 30 height 28
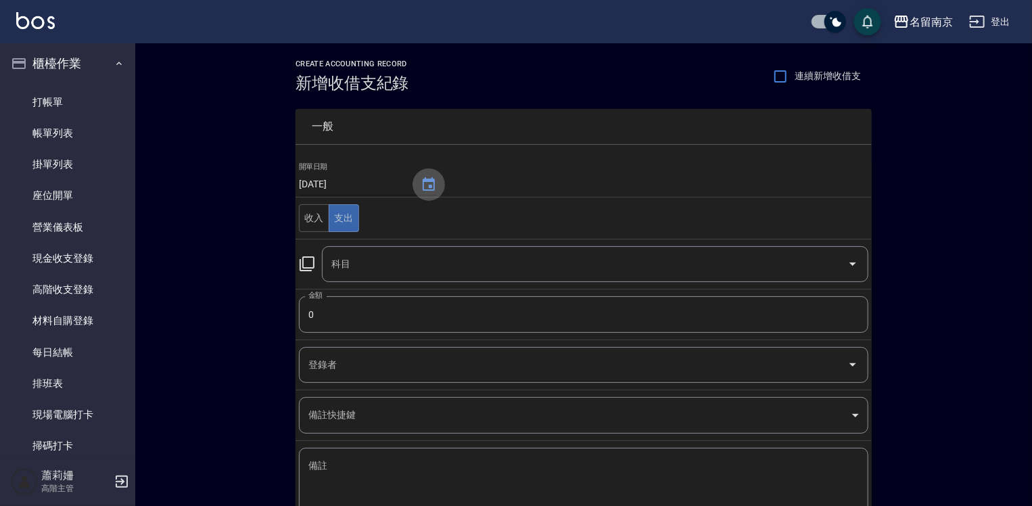
click at [424, 185] on icon "Choose date, selected date is 2025-09-16" at bounding box center [428, 184] width 16 height 16
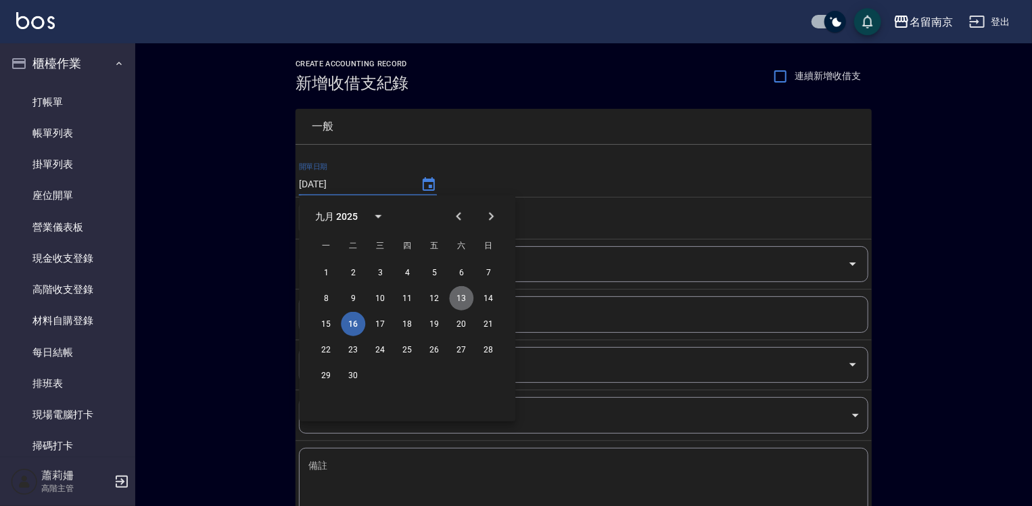
click at [465, 297] on button "13" at bounding box center [461, 298] width 24 height 24
type input "[DATE]"
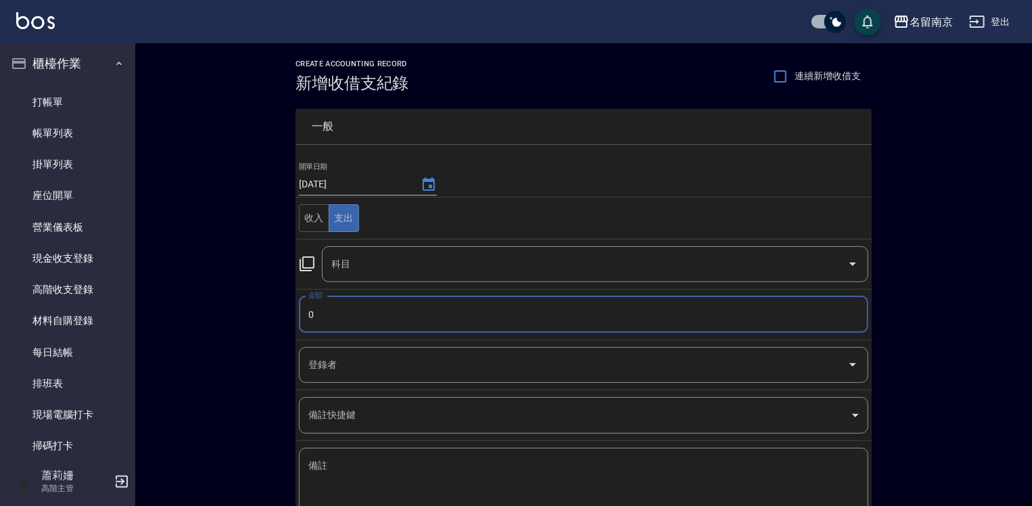
click at [307, 308] on input "0" at bounding box center [583, 314] width 569 height 37
type input "6420"
click at [346, 467] on textarea "備註" at bounding box center [583, 482] width 550 height 46
click at [458, 456] on div "x 備註" at bounding box center [583, 481] width 569 height 68
click at [303, 262] on icon at bounding box center [306, 263] width 15 height 15
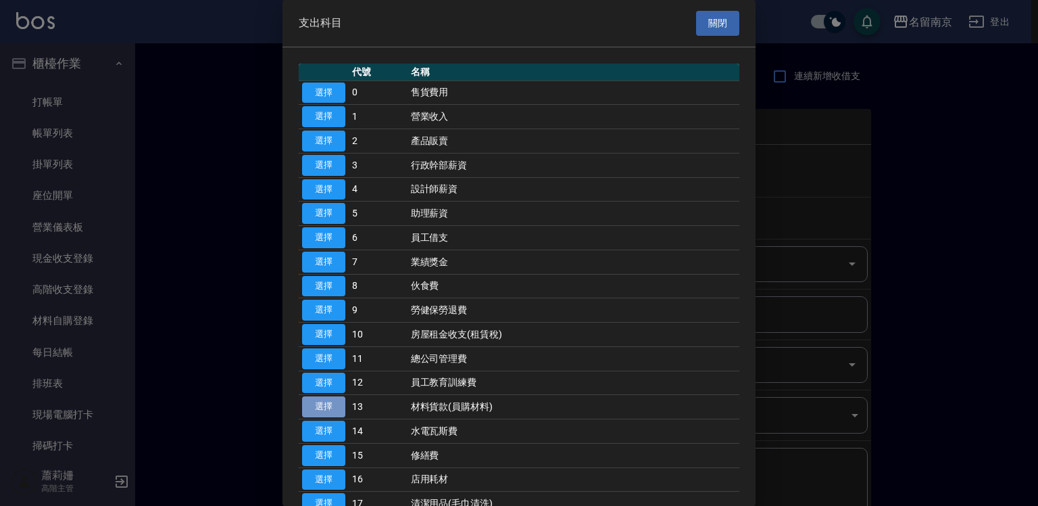
click at [329, 404] on button "選擇" at bounding box center [323, 406] width 43 height 21
type input "13 材料貨款(員購材料)"
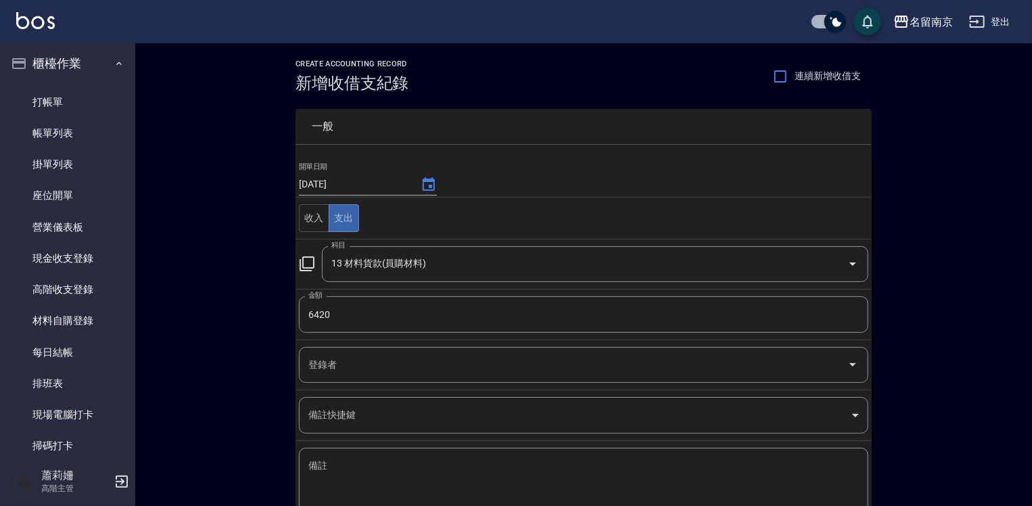
click at [331, 450] on div "x 備註" at bounding box center [583, 481] width 569 height 68
click at [472, 462] on textarea "雪樂提" at bounding box center [583, 482] width 550 height 46
click at [340, 460] on textarea "雪樂提提" at bounding box center [583, 482] width 550 height 46
click at [329, 460] on textarea "雪樂提提" at bounding box center [583, 482] width 550 height 46
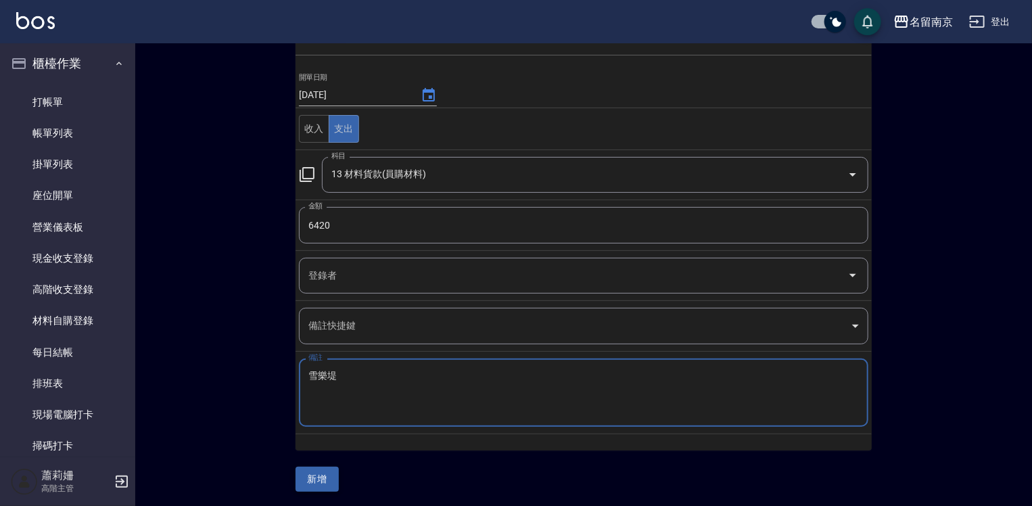
type textarea "雪樂堤"
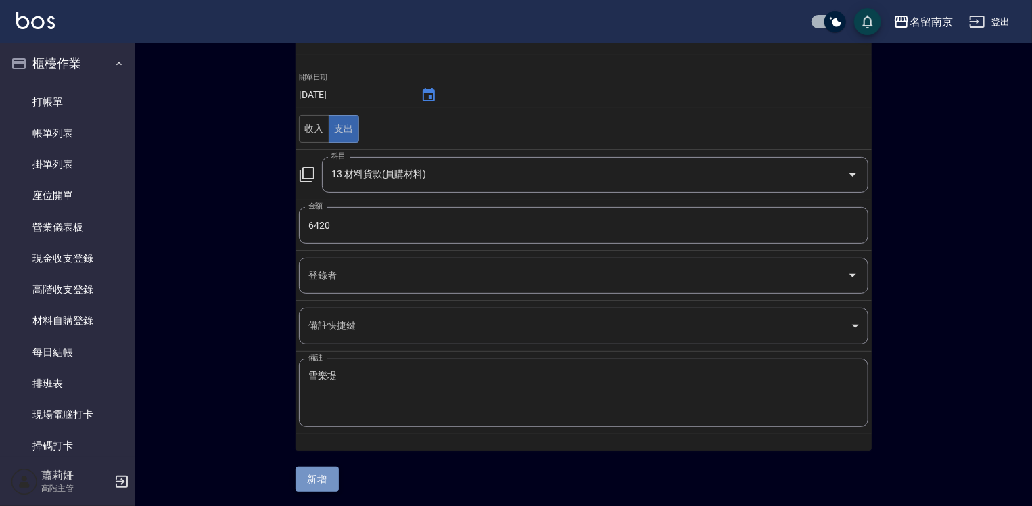
click at [322, 474] on button "新增" at bounding box center [316, 478] width 43 height 25
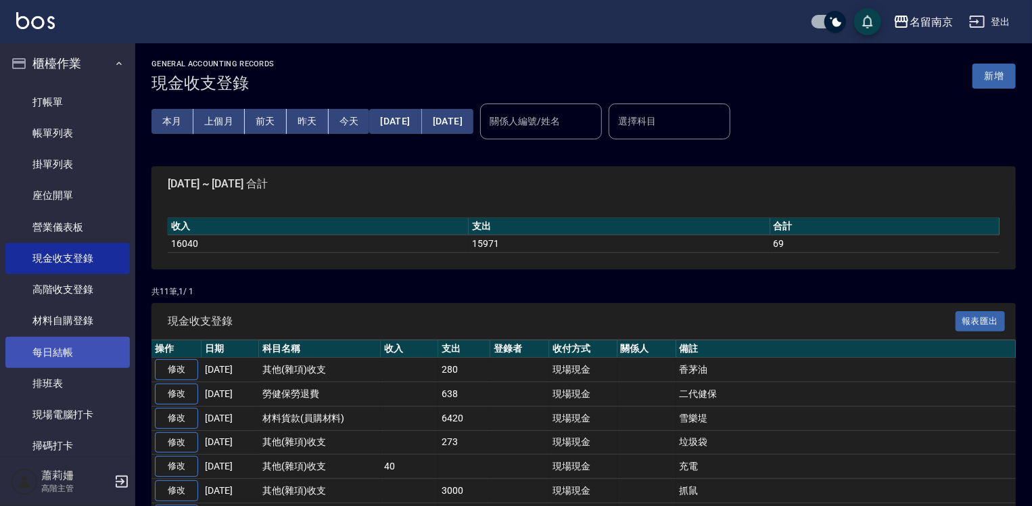
click at [54, 347] on link "每日結帳" at bounding box center [67, 352] width 124 height 31
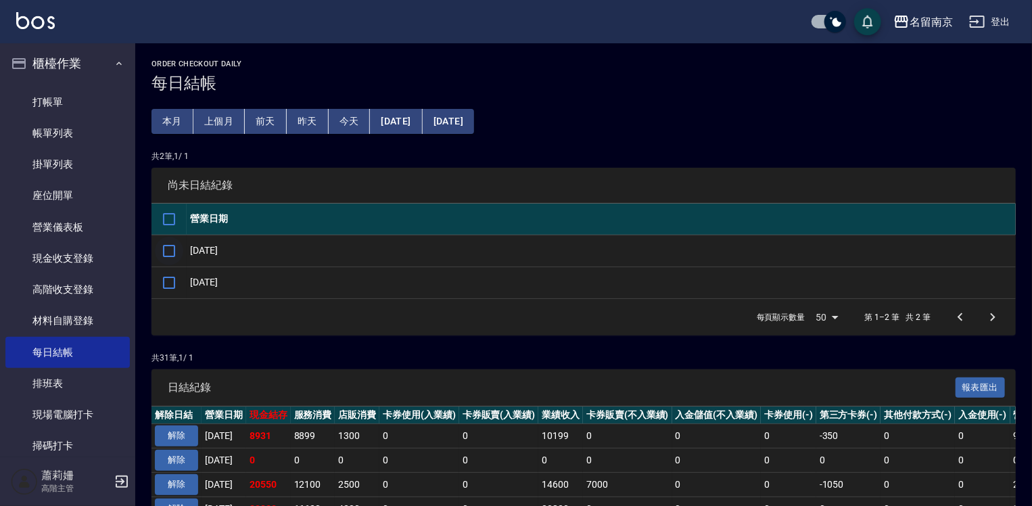
click at [168, 250] on input "checkbox" at bounding box center [169, 251] width 28 height 28
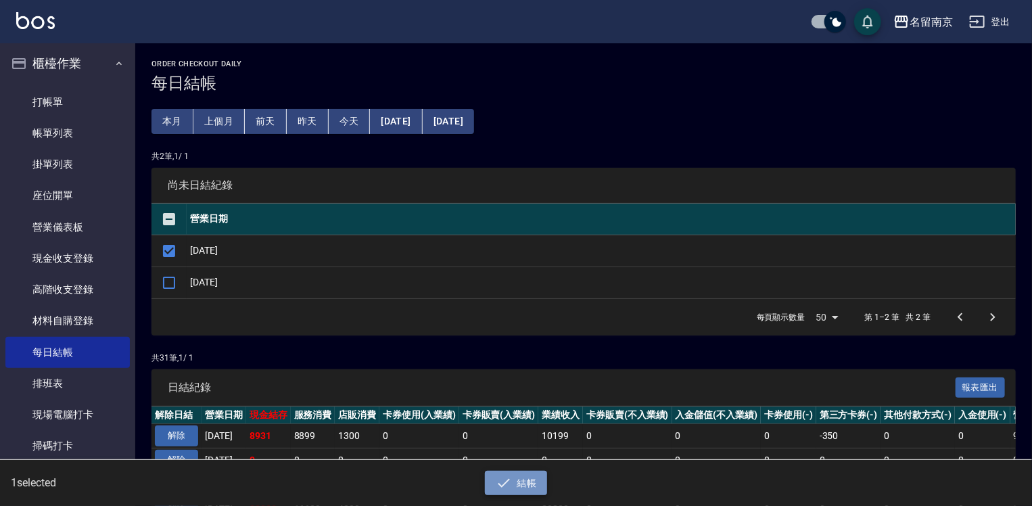
click at [512, 482] on button "結帳" at bounding box center [516, 482] width 63 height 25
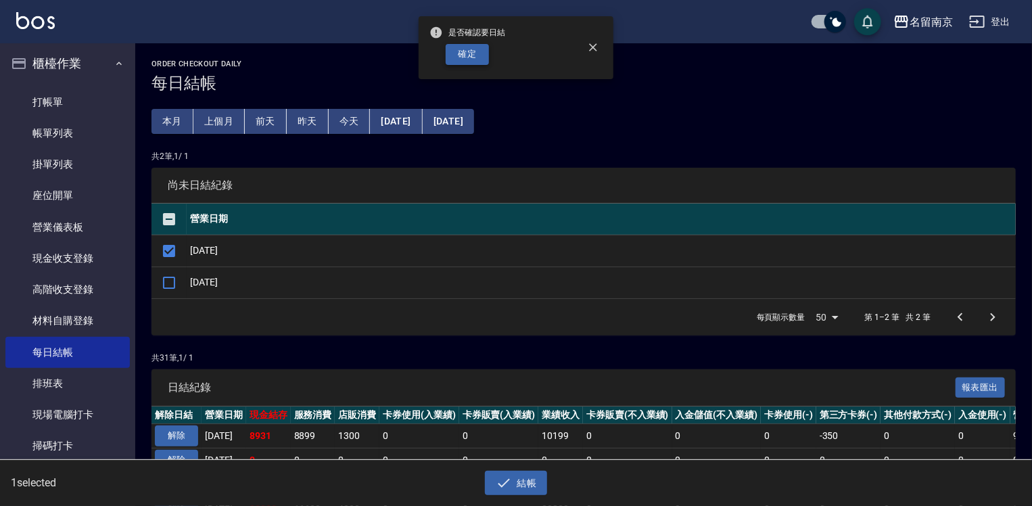
click at [487, 59] on button "確定" at bounding box center [466, 54] width 43 height 21
checkbox input "false"
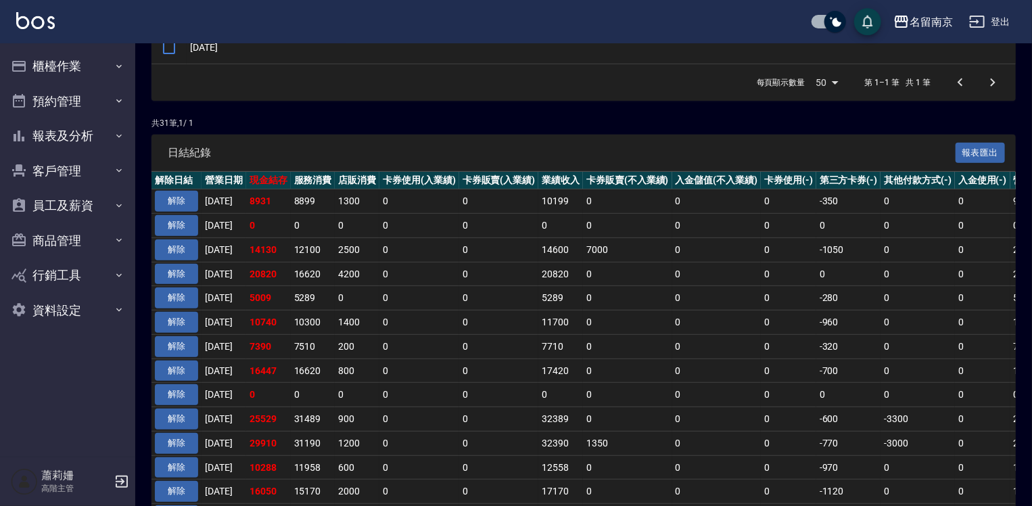
scroll to position [270, 0]
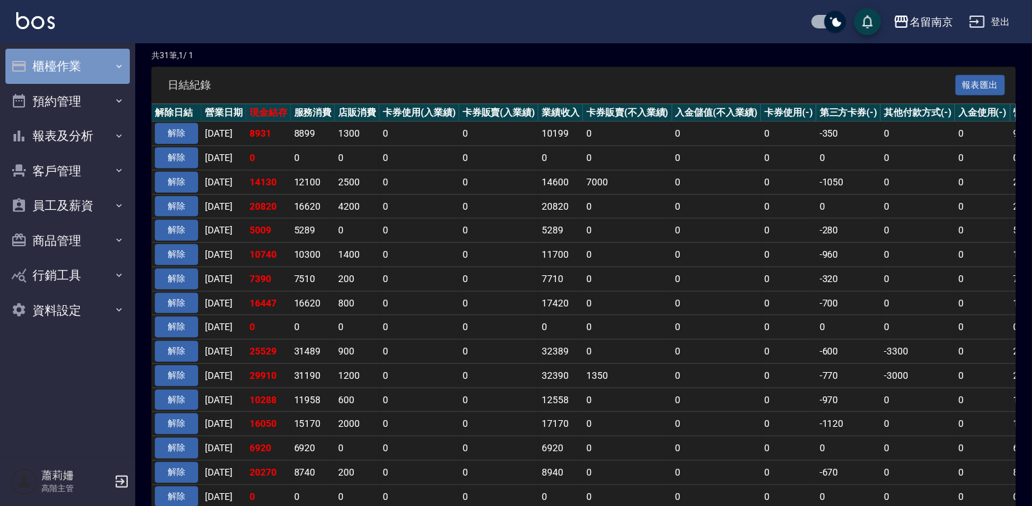
click at [81, 66] on button "櫃檯作業" at bounding box center [67, 66] width 124 height 35
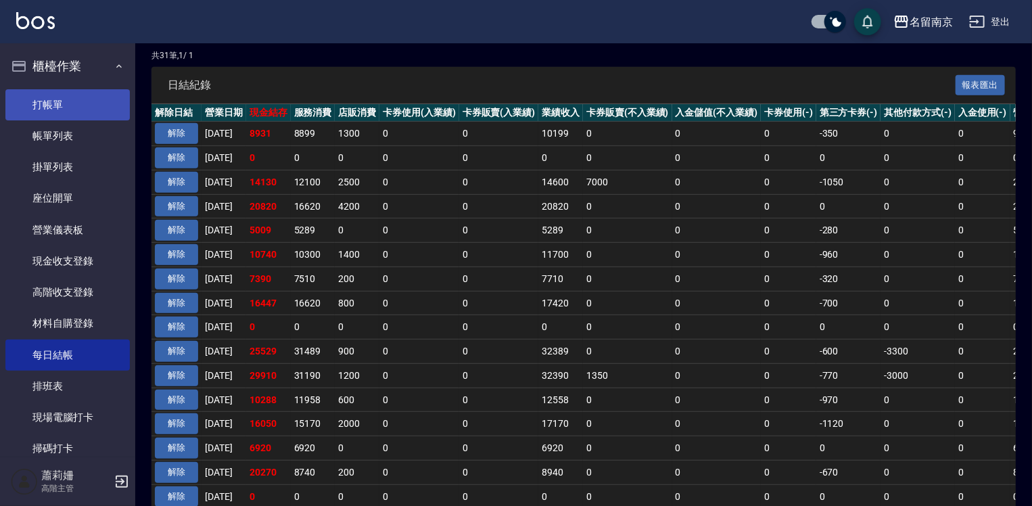
click at [74, 99] on link "打帳單" at bounding box center [67, 104] width 124 height 31
